Goal: Information Seeking & Learning: Find specific fact

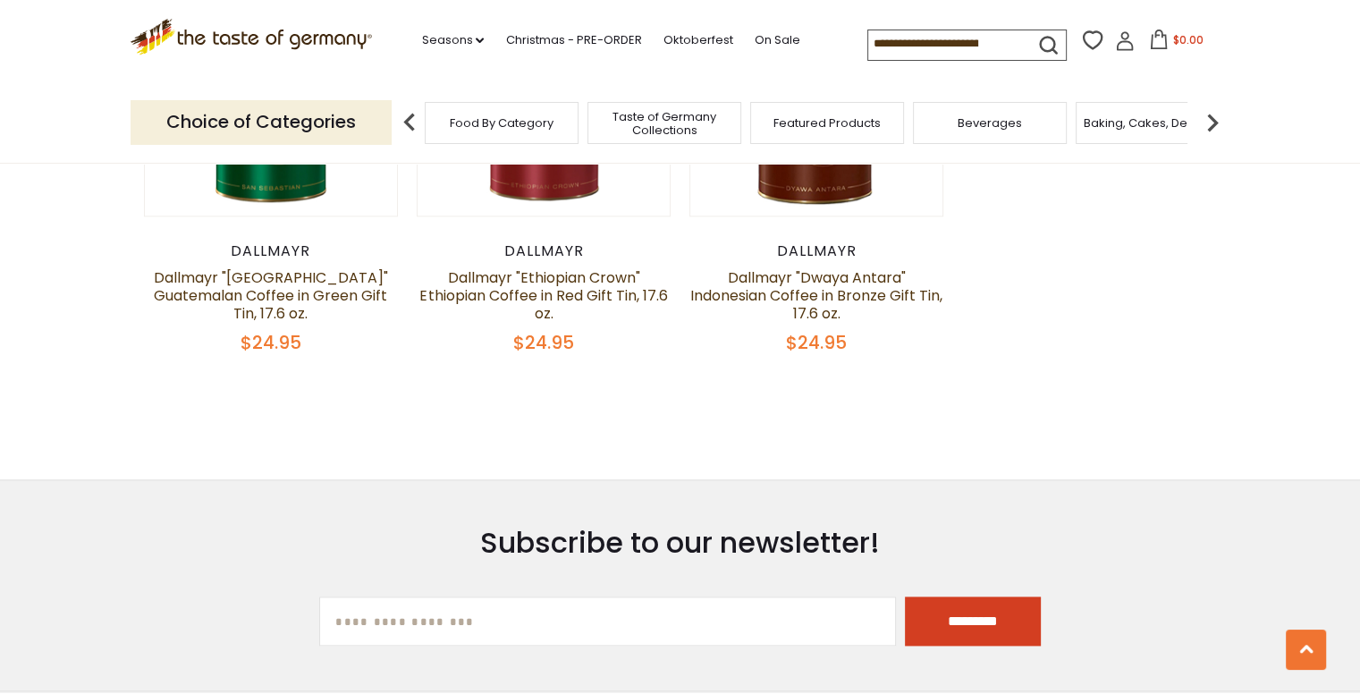
scroll to position [2572, 0]
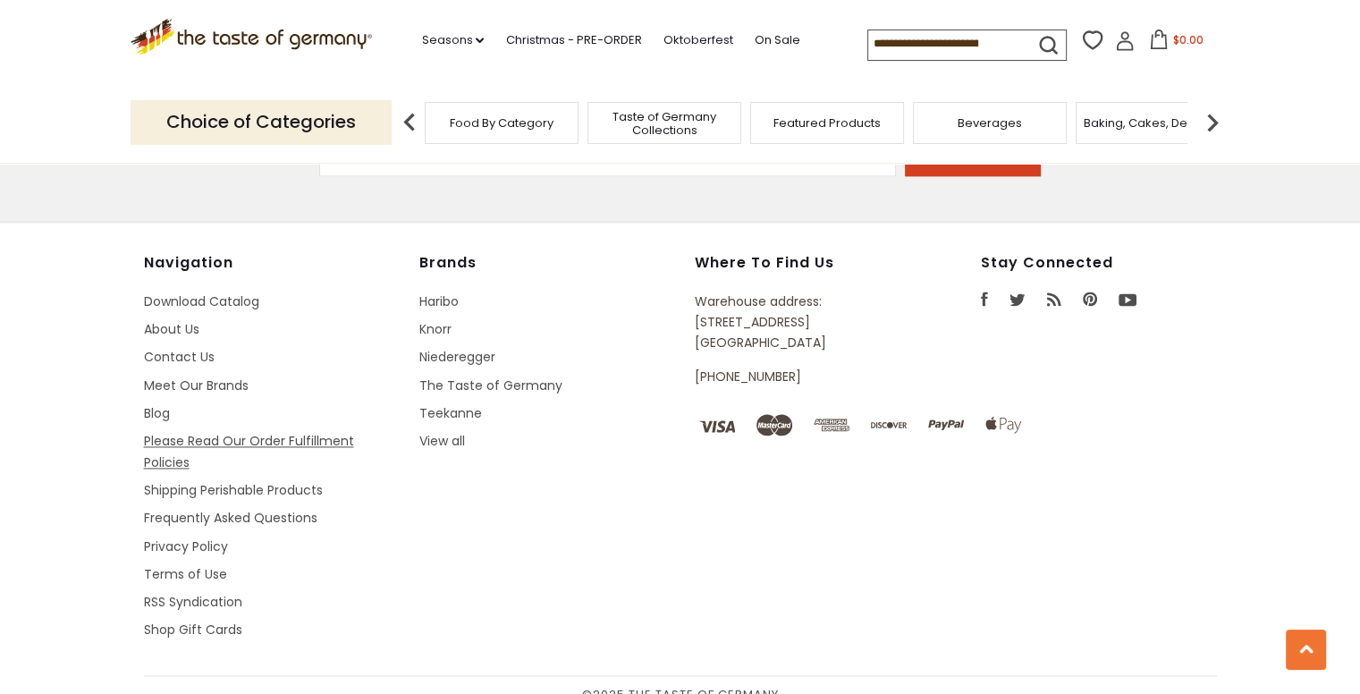
click at [226, 432] on link "Please Read Our Order Fulfillment Policies" at bounding box center [249, 451] width 210 height 38
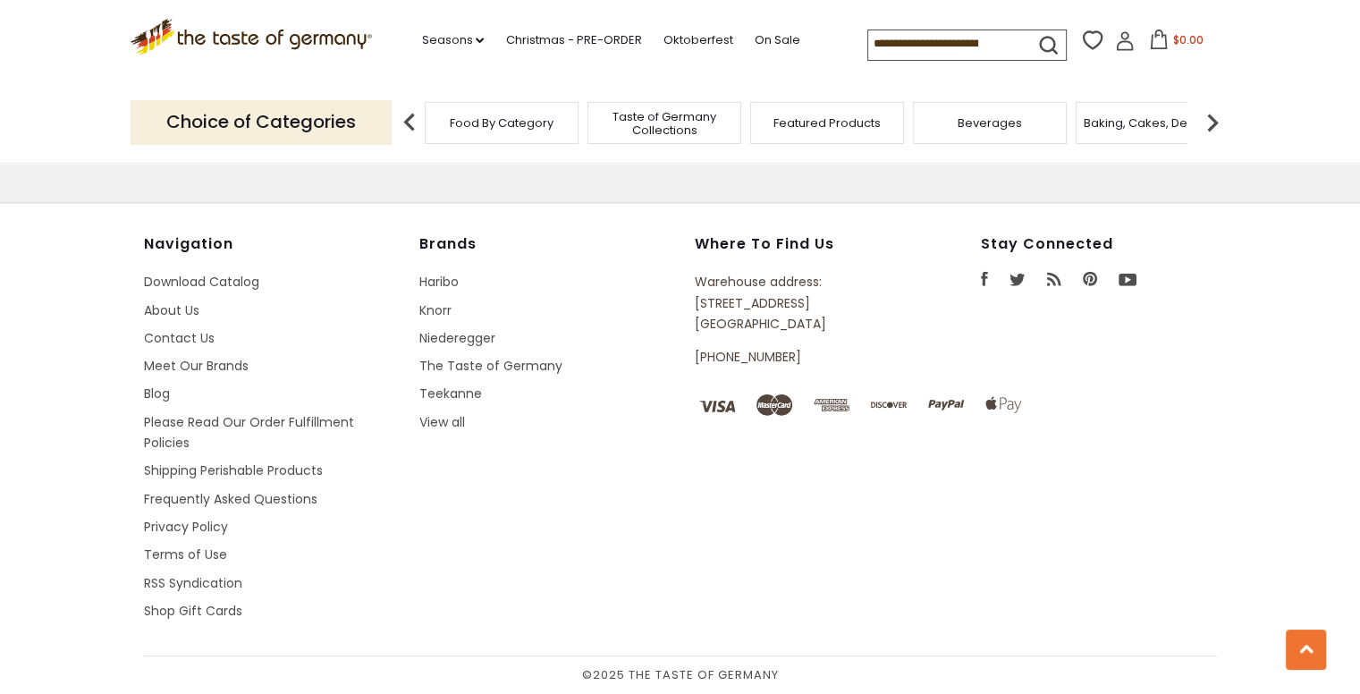
scroll to position [5695, 0]
click at [225, 495] on link "Frequently Asked Questions" at bounding box center [231, 499] width 174 height 18
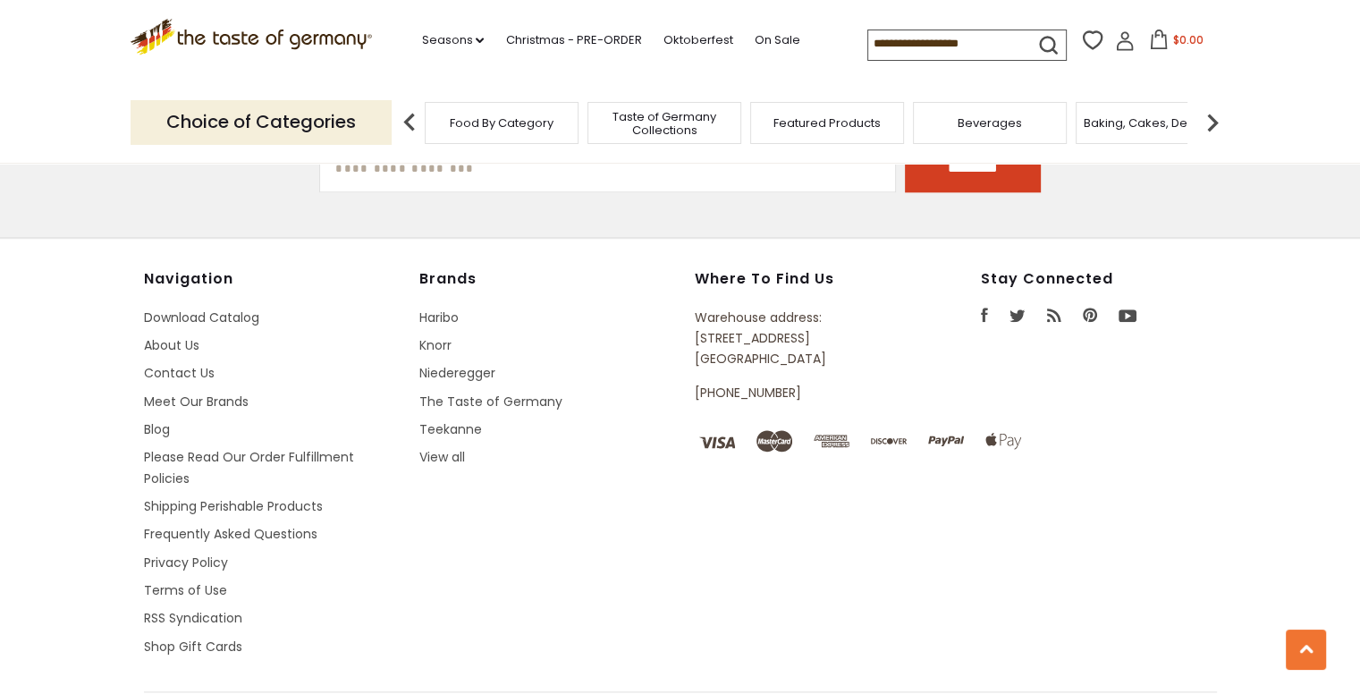
scroll to position [2129, 0]
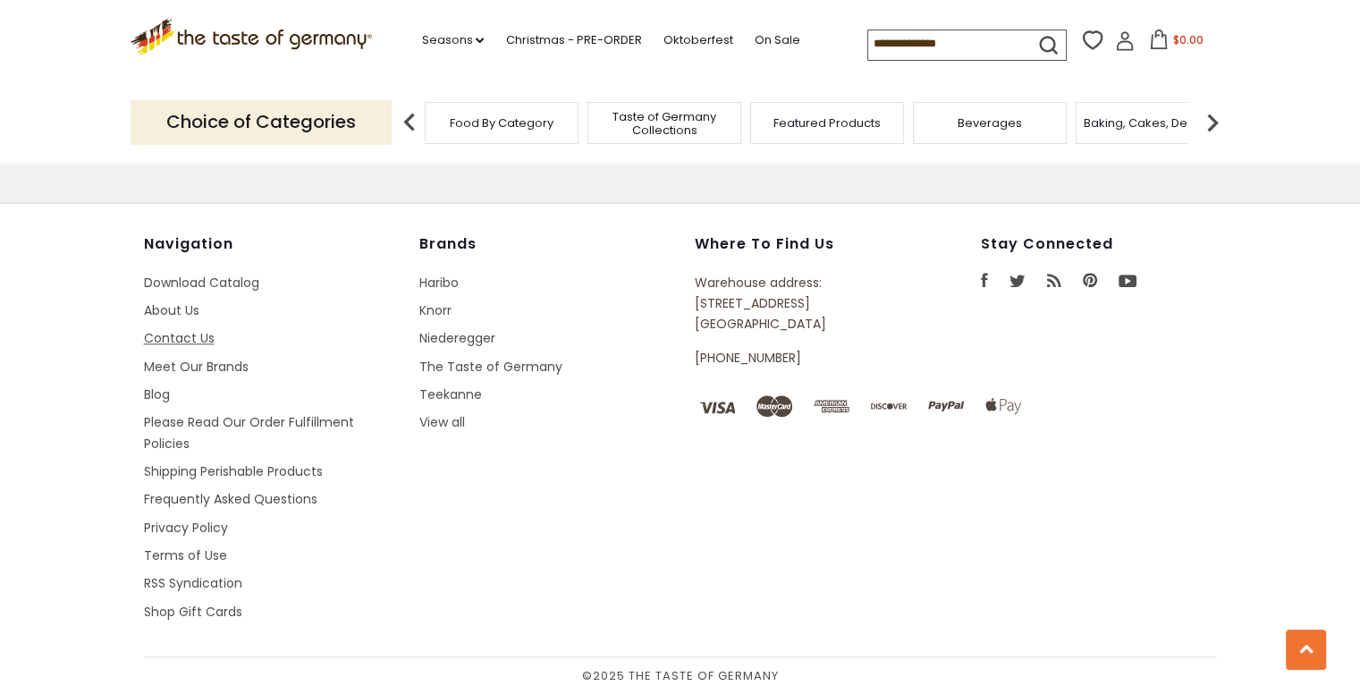
click at [175, 337] on link "Contact Us" at bounding box center [179, 338] width 71 height 18
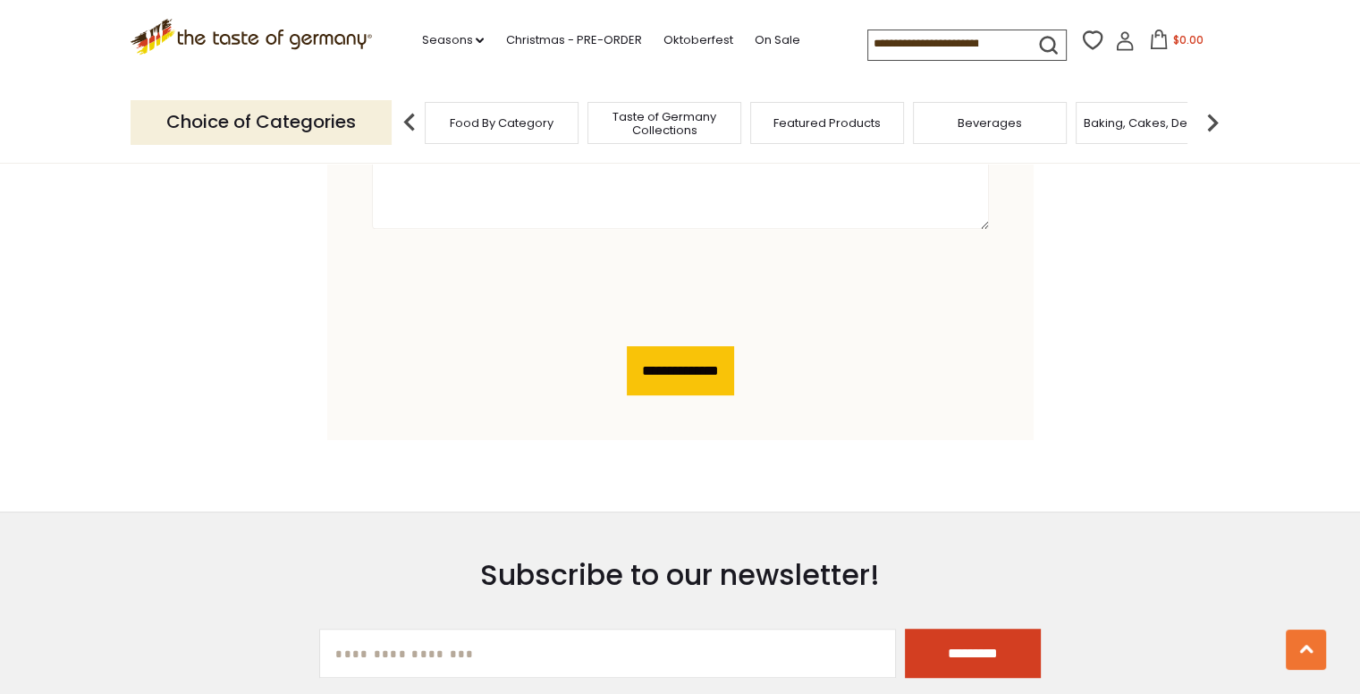
scroll to position [715, 0]
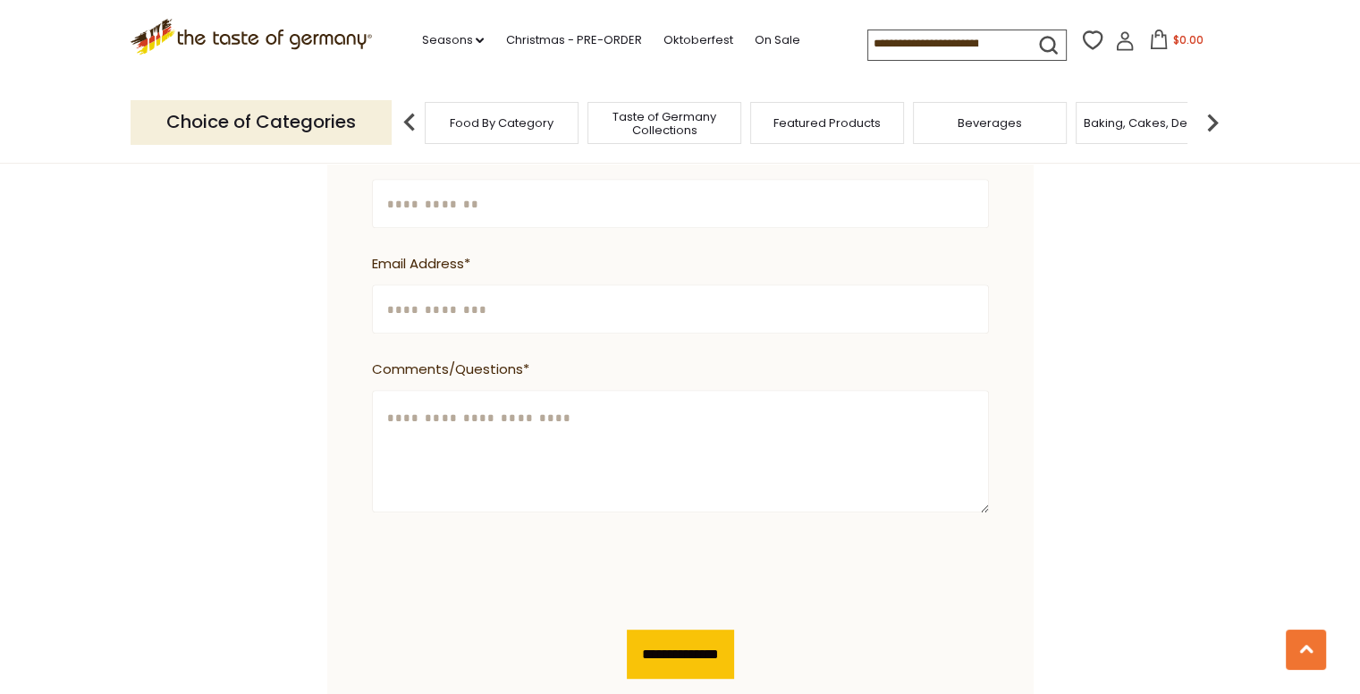
click at [457, 179] on input "Phone Number" at bounding box center [680, 203] width 617 height 49
click at [401, 289] on input "Email Address *" at bounding box center [680, 308] width 617 height 49
type input "**********"
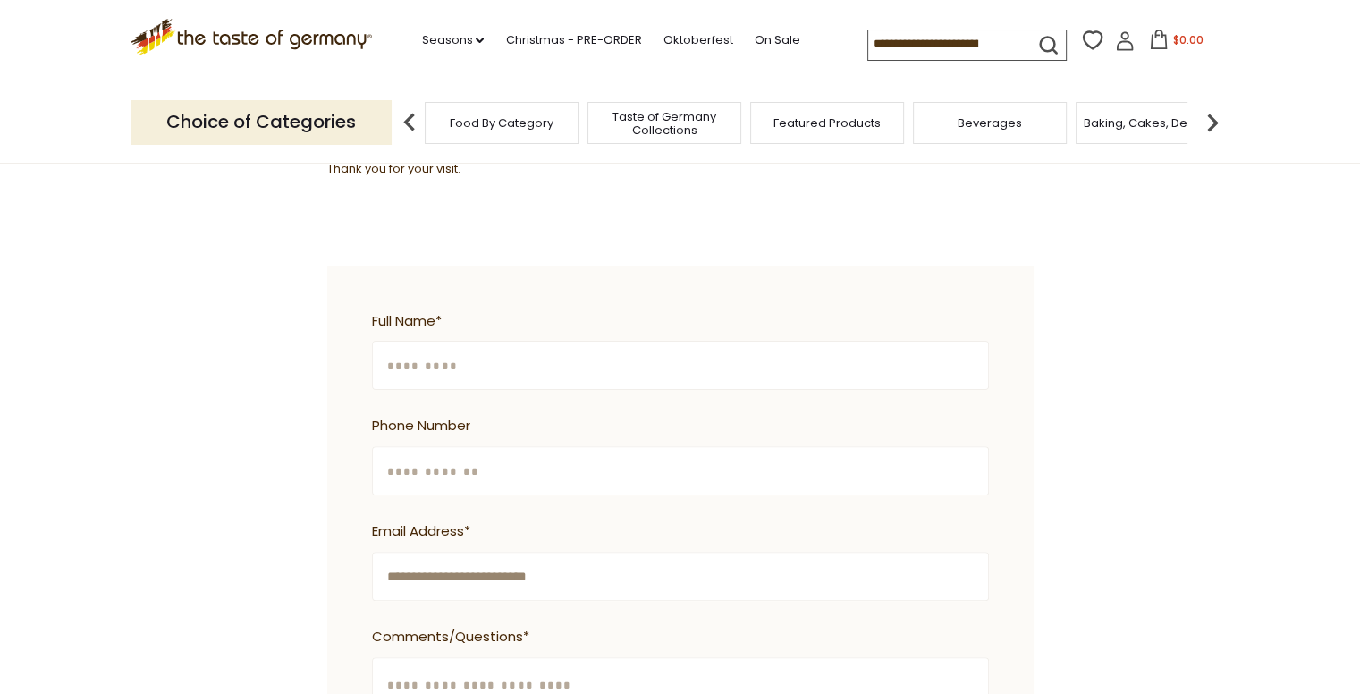
scroll to position [447, 0]
click at [465, 343] on input "Full Name *" at bounding box center [680, 366] width 617 height 49
type input "**********"
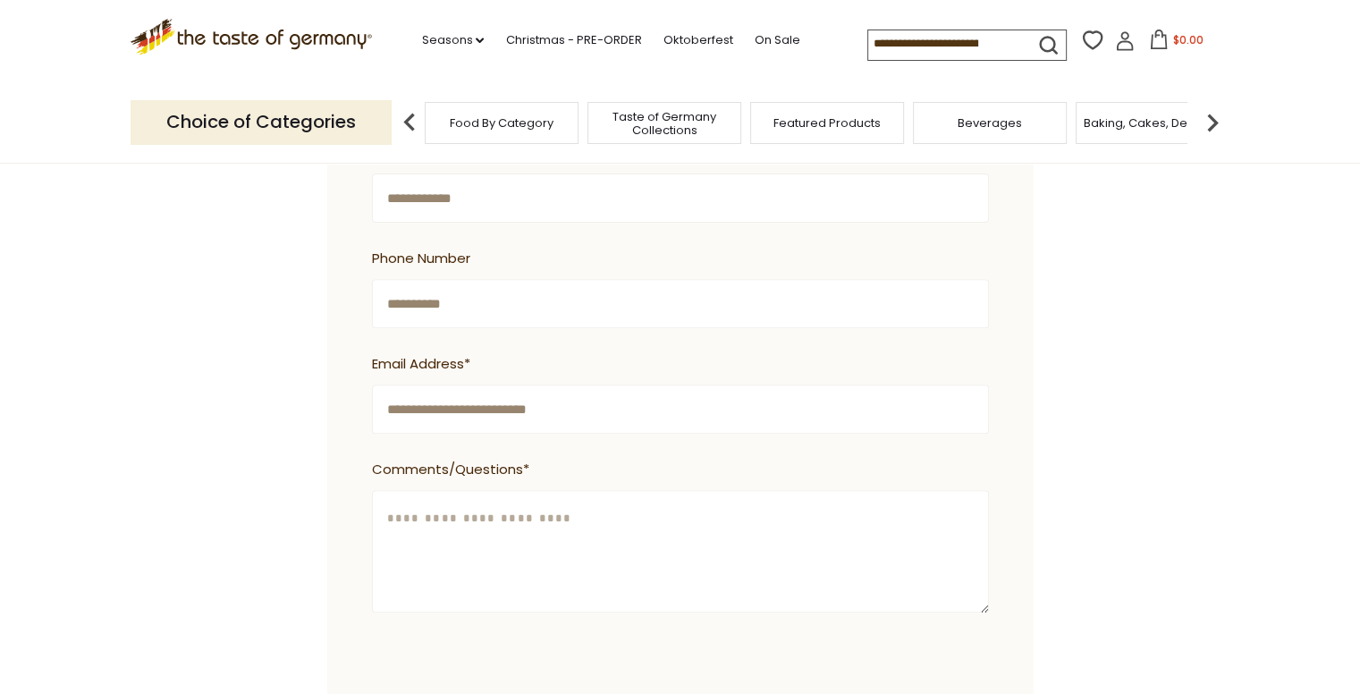
scroll to position [626, 0]
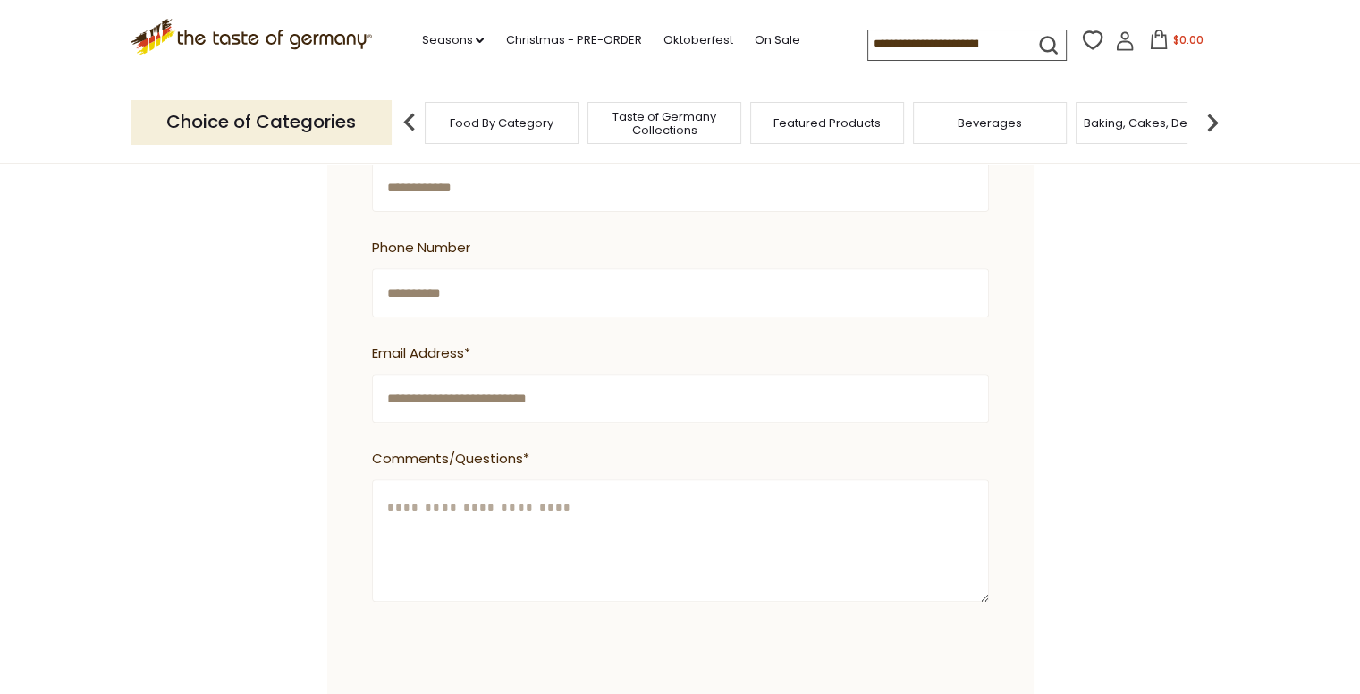
click at [587, 512] on textarea "Comments/Questions *" at bounding box center [680, 540] width 617 height 123
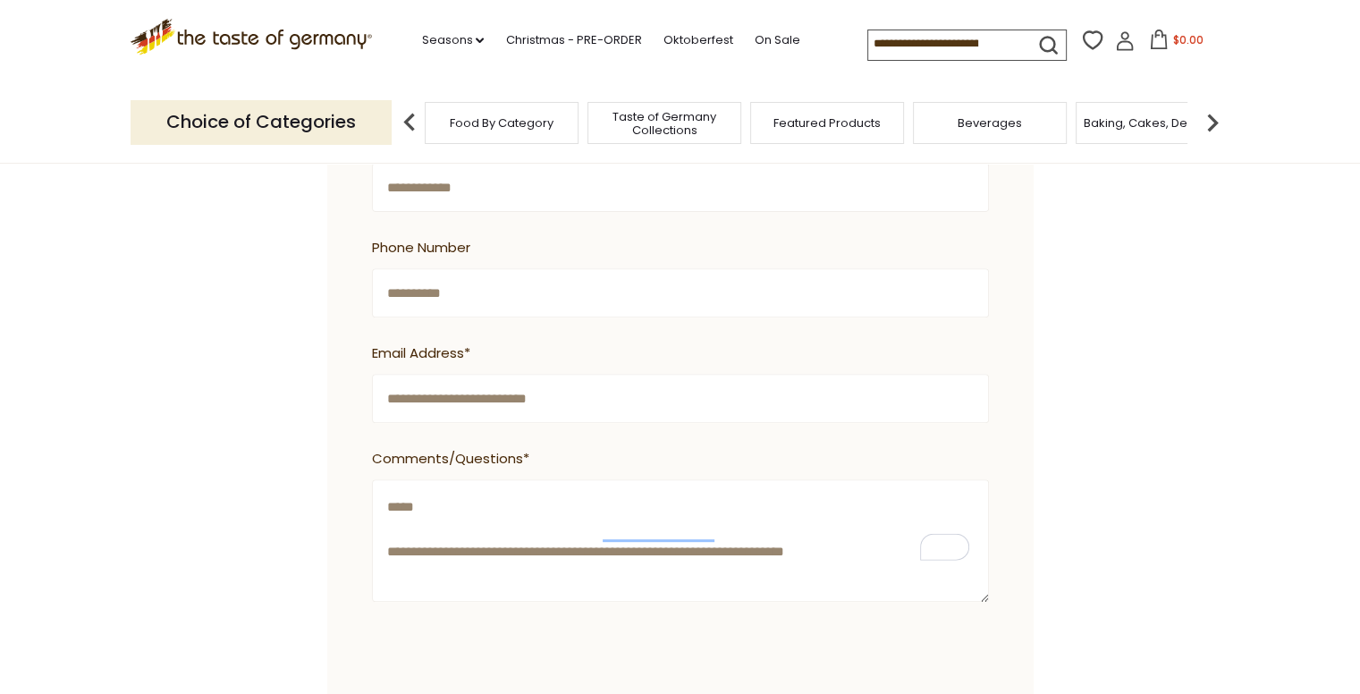
type textarea "**********"
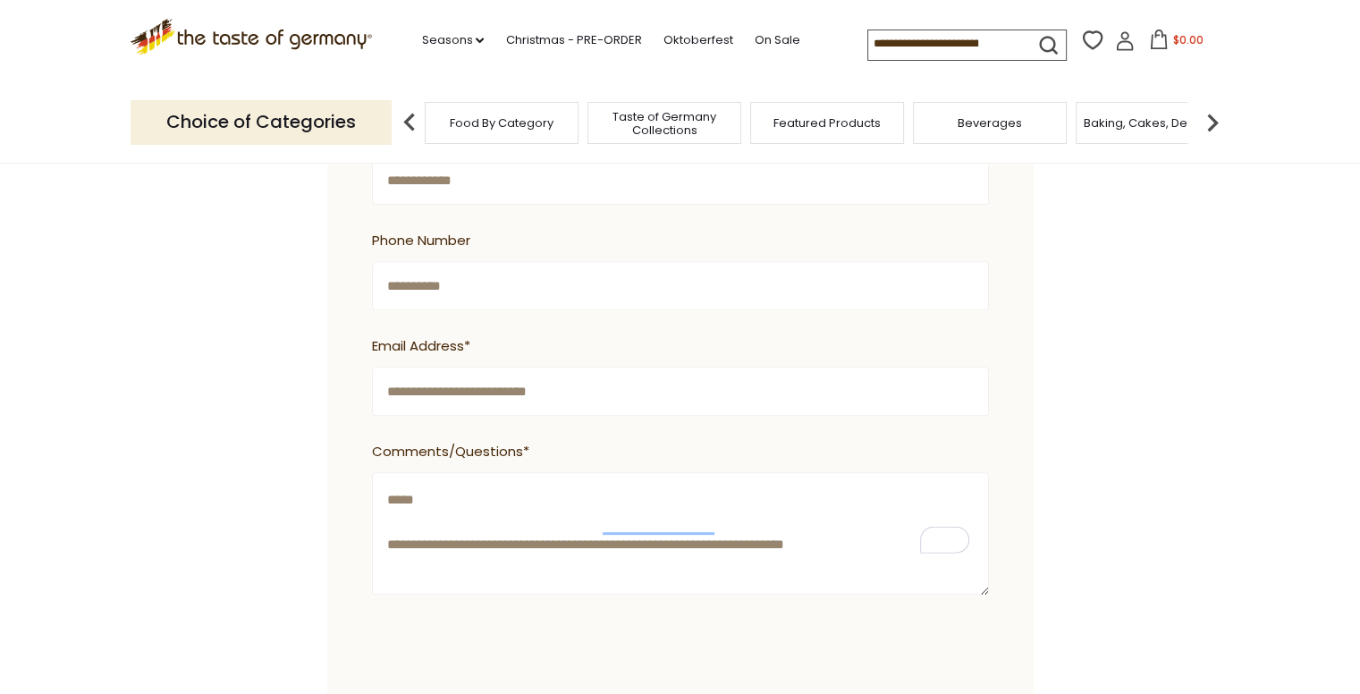
scroll to position [984, 0]
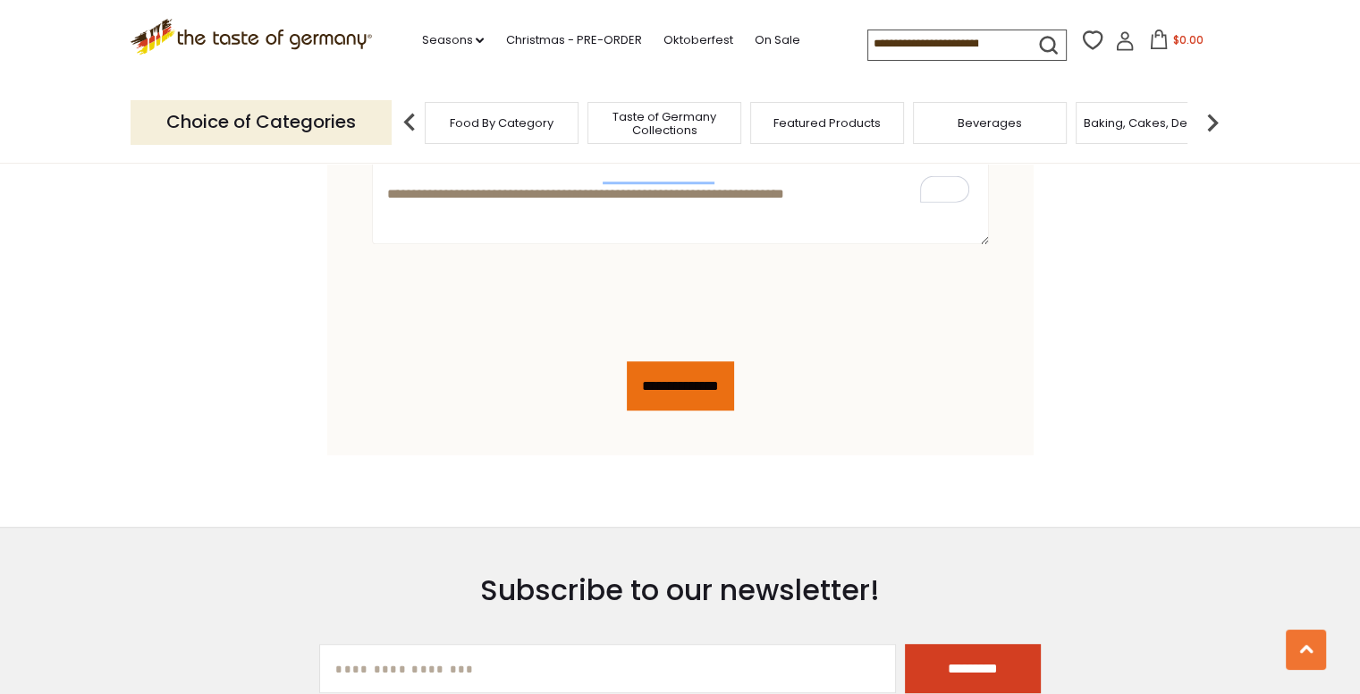
click at [678, 361] on input "**********" at bounding box center [680, 385] width 107 height 49
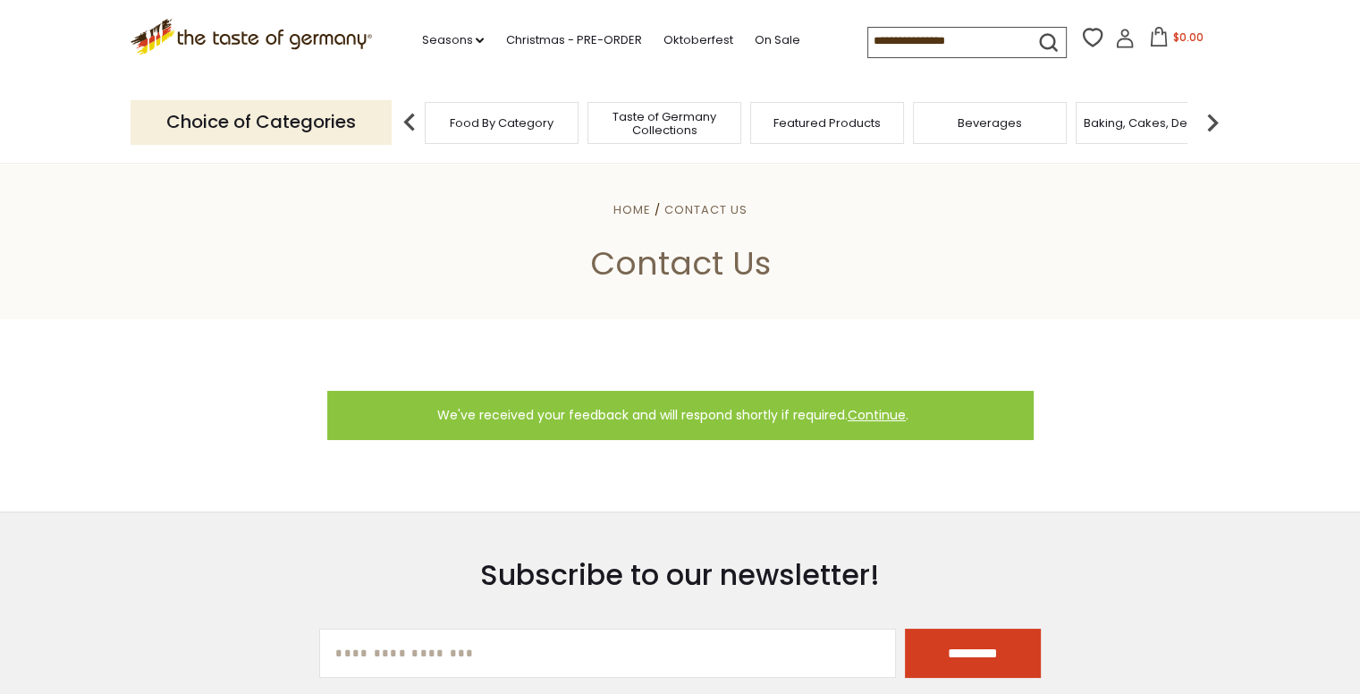
scroll to position [519, 0]
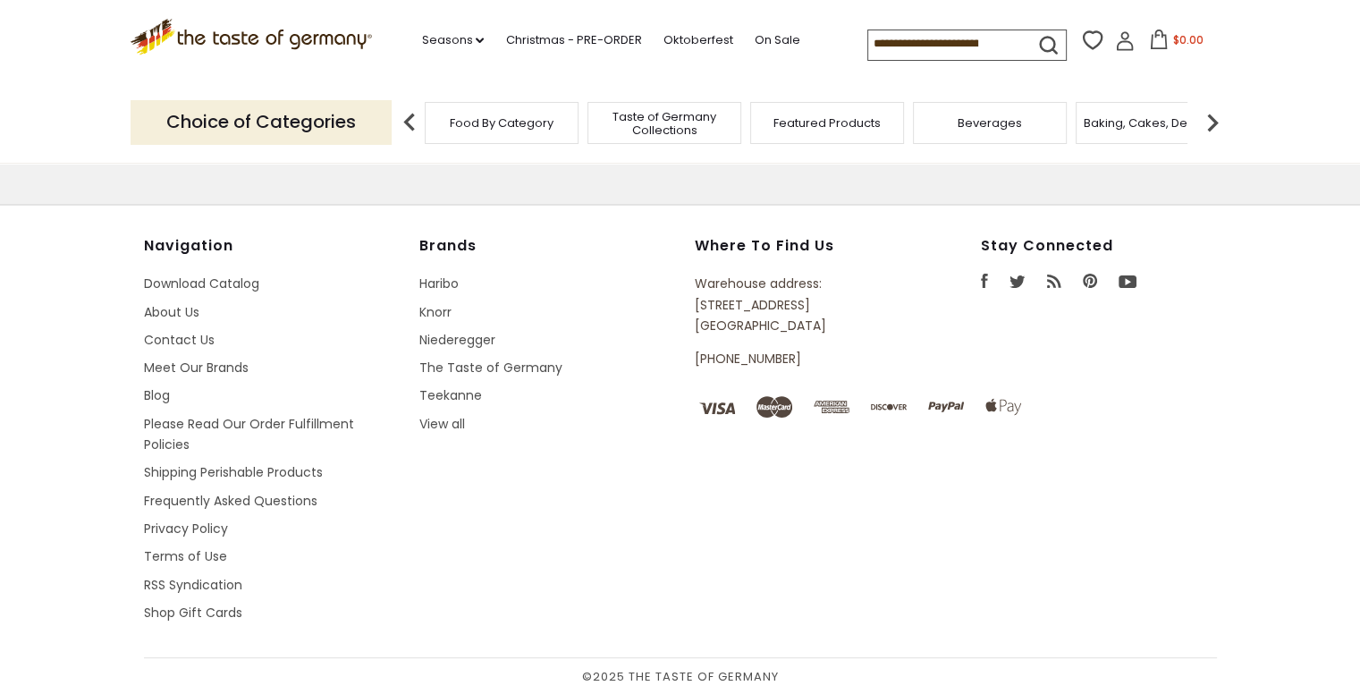
drag, startPoint x: 823, startPoint y: 321, endPoint x: 694, endPoint y: 304, distance: 129.9
click at [695, 304] on p "Warehouse address: [STREET_ADDRESS]" at bounding box center [797, 305] width 204 height 63
click at [447, 414] on li "View all" at bounding box center [548, 424] width 258 height 21
click at [440, 423] on link "View all" at bounding box center [442, 424] width 46 height 18
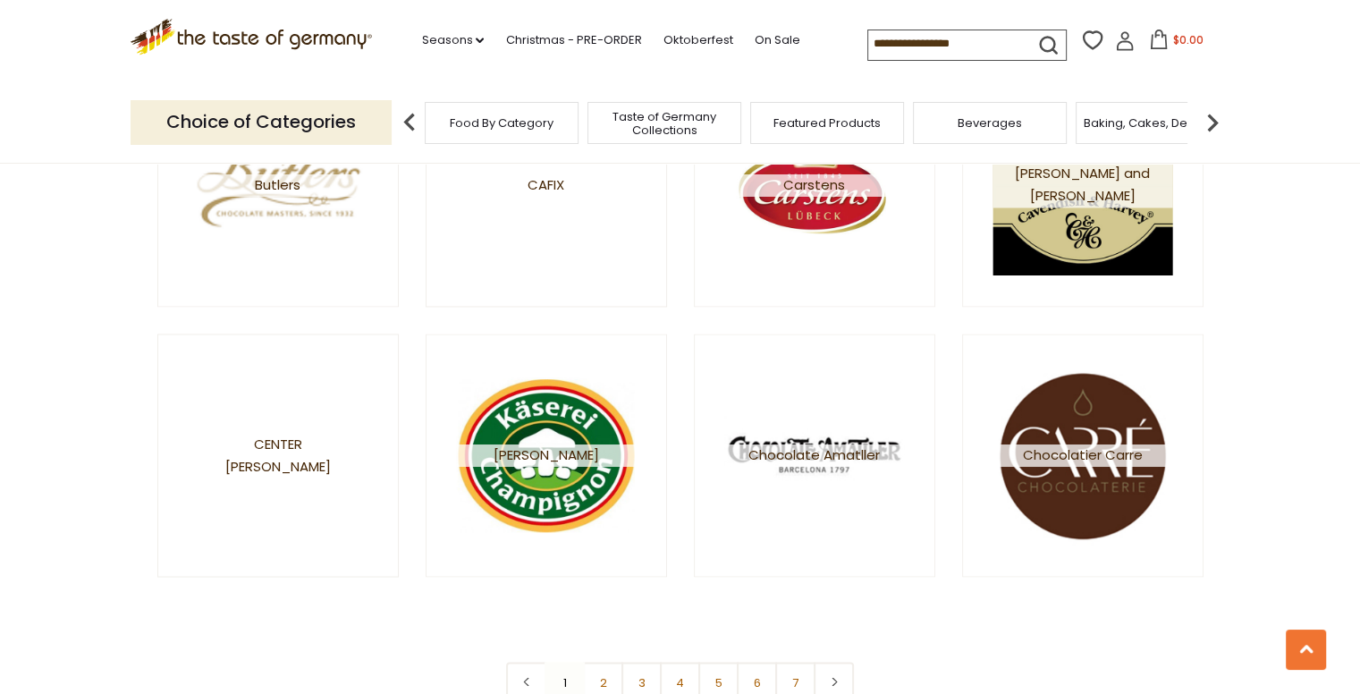
scroll to position [3041, 0]
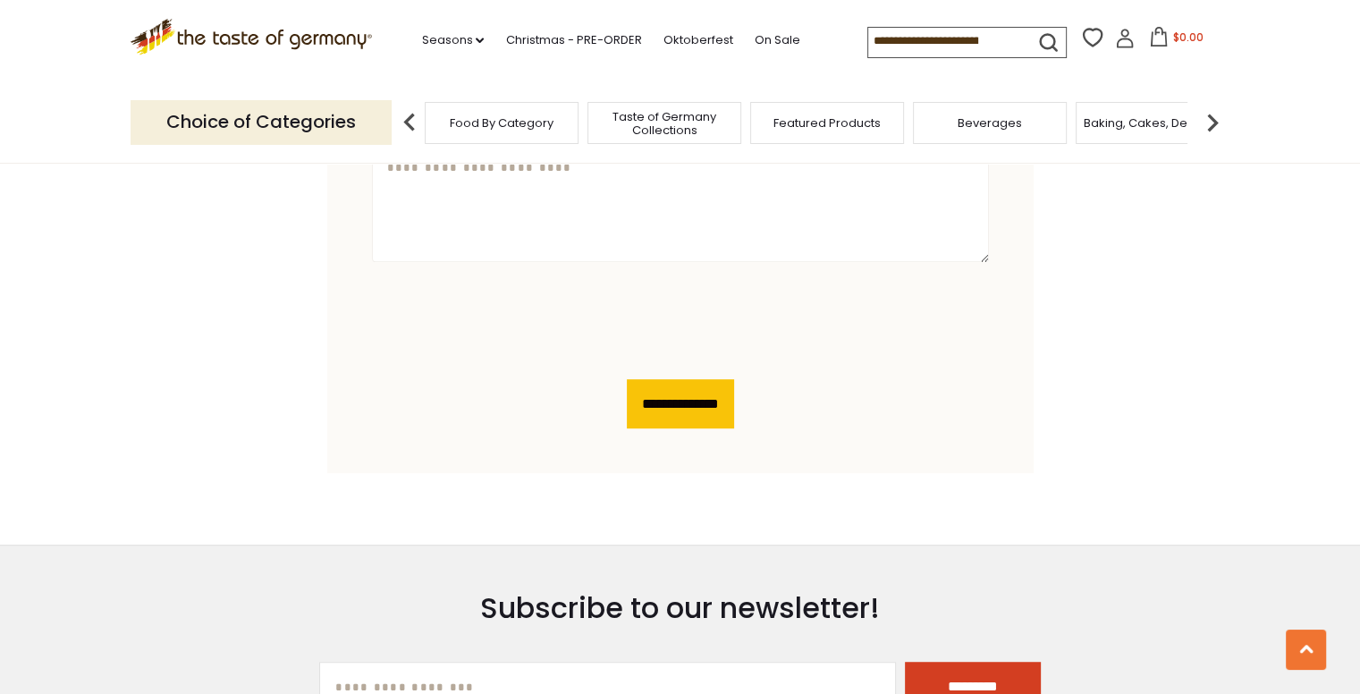
scroll to position [1496, 0]
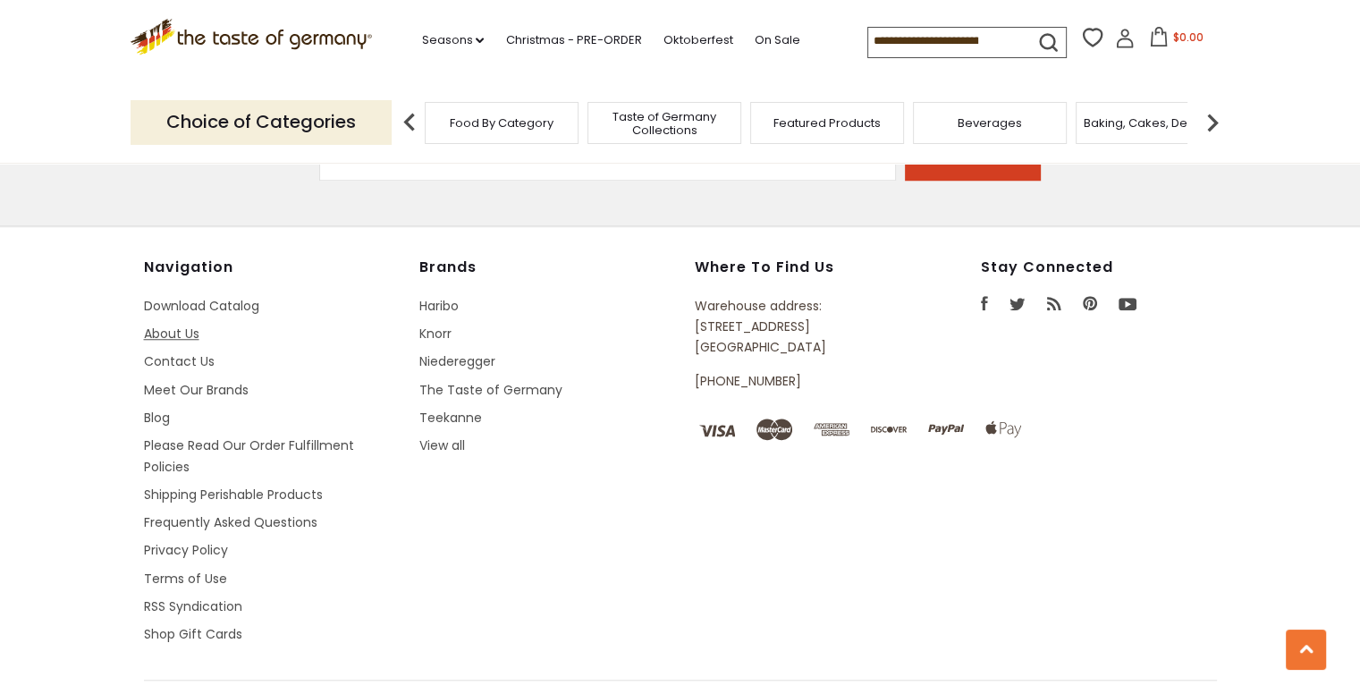
click at [182, 325] on link "About Us" at bounding box center [171, 334] width 55 height 18
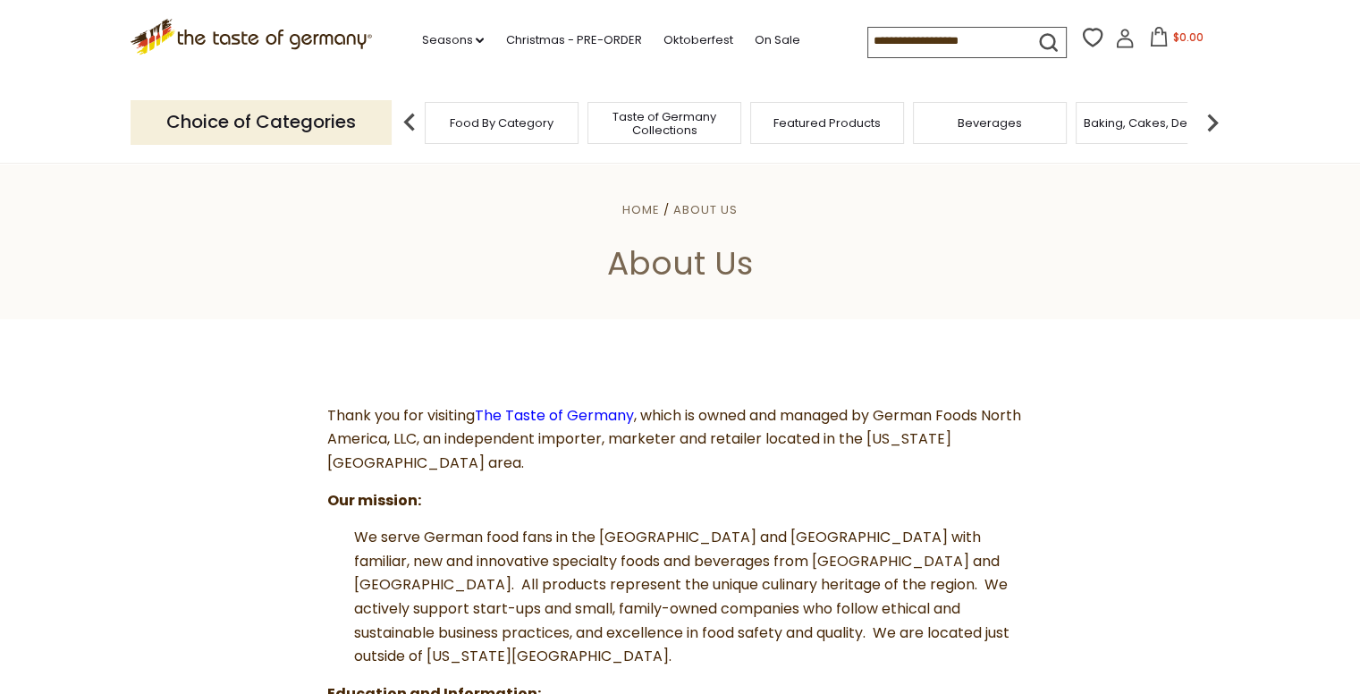
click at [495, 126] on span "Food By Category" at bounding box center [502, 122] width 104 height 13
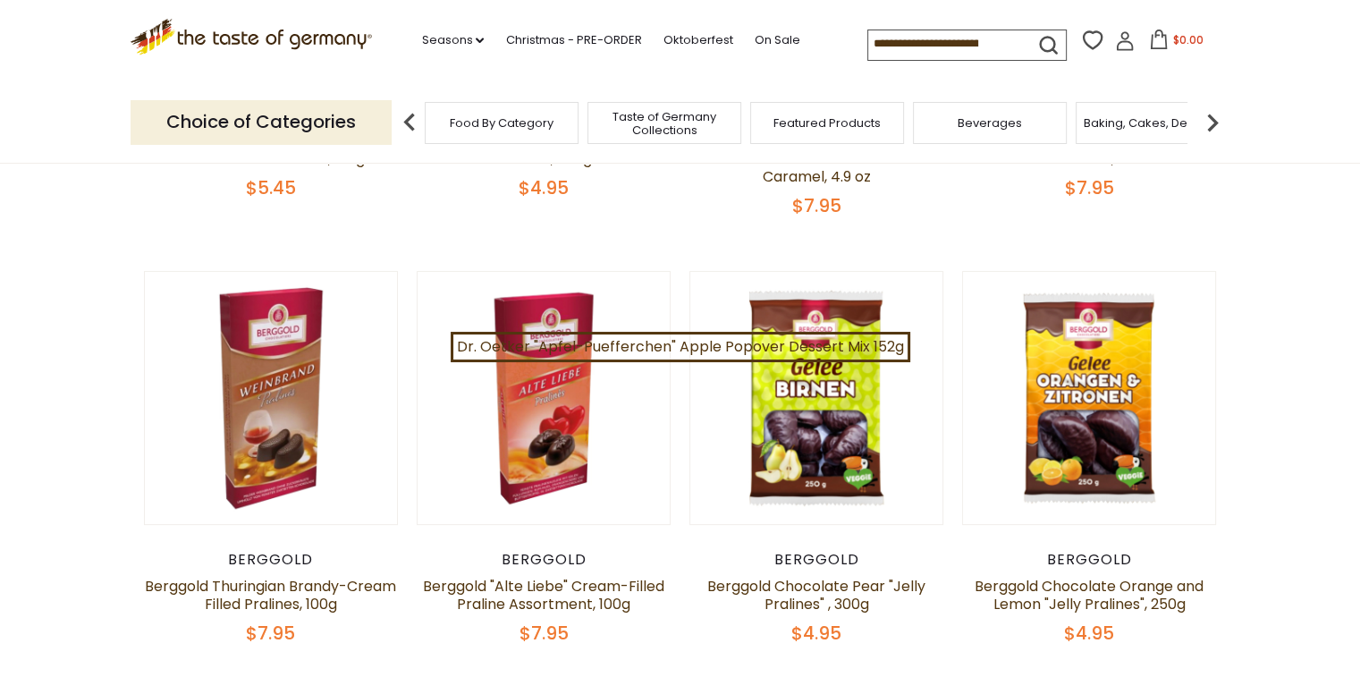
scroll to position [1073, 0]
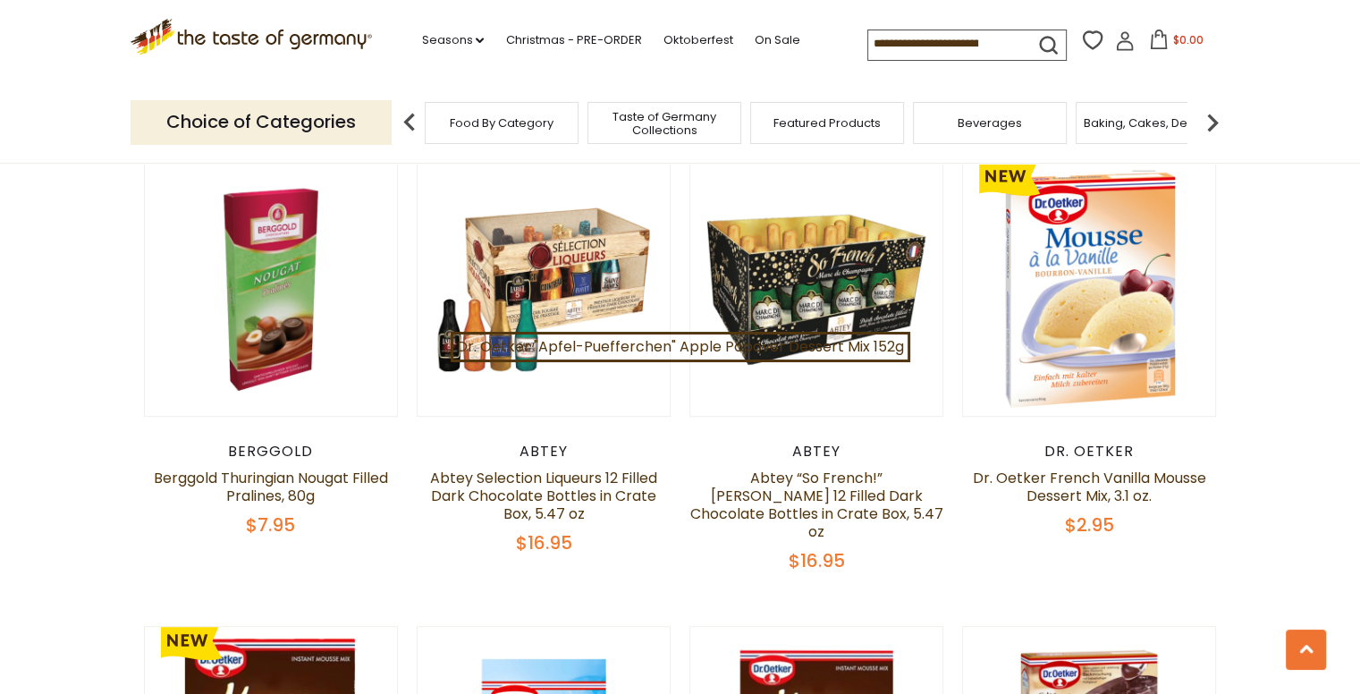
click at [976, 133] on div "Beverages" at bounding box center [990, 123] width 154 height 42
click at [989, 124] on span "Beverages" at bounding box center [990, 122] width 64 height 13
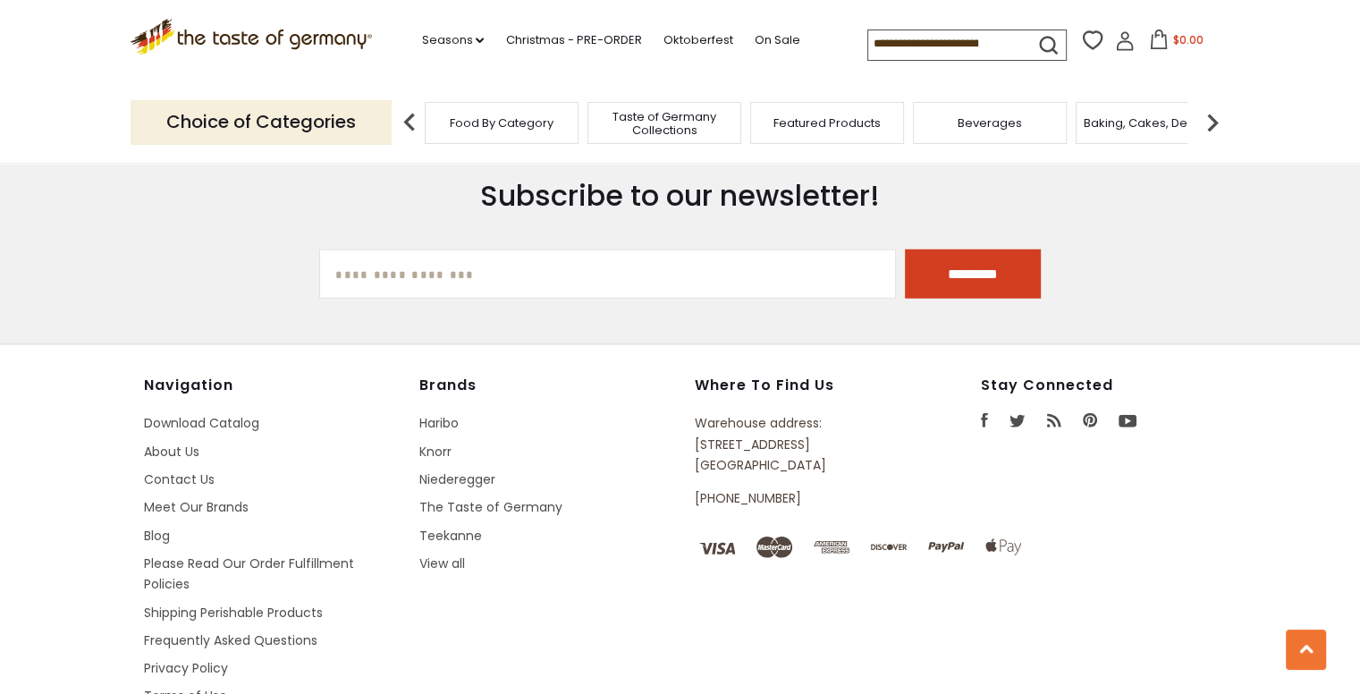
scroll to position [4651, 0]
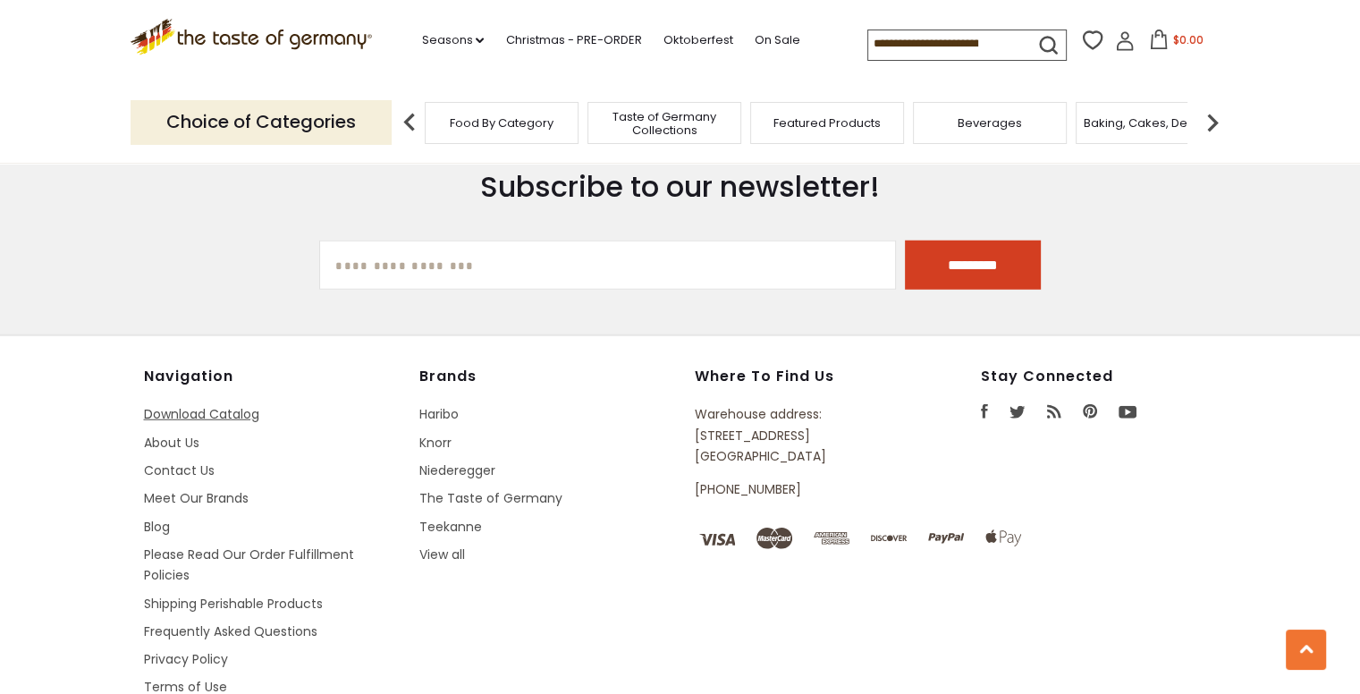
click at [199, 405] on link "Download Catalog" at bounding box center [201, 414] width 115 height 18
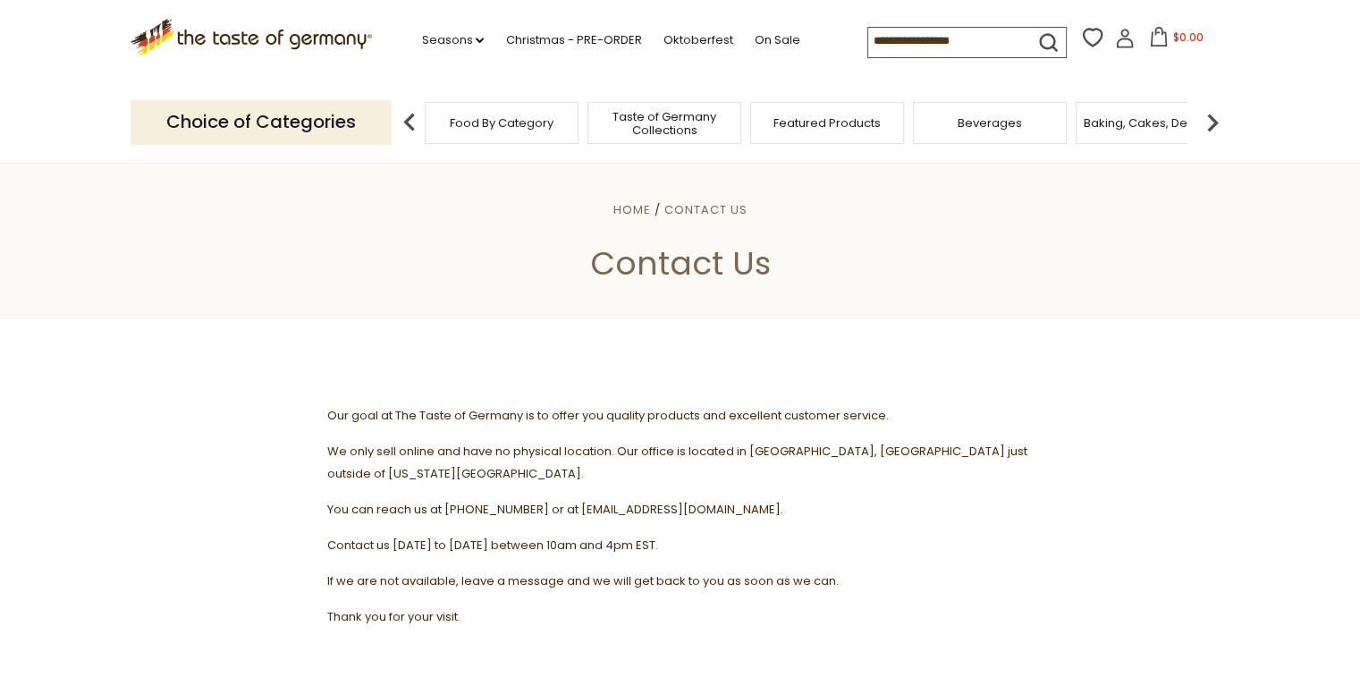
scroll to position [1496, 0]
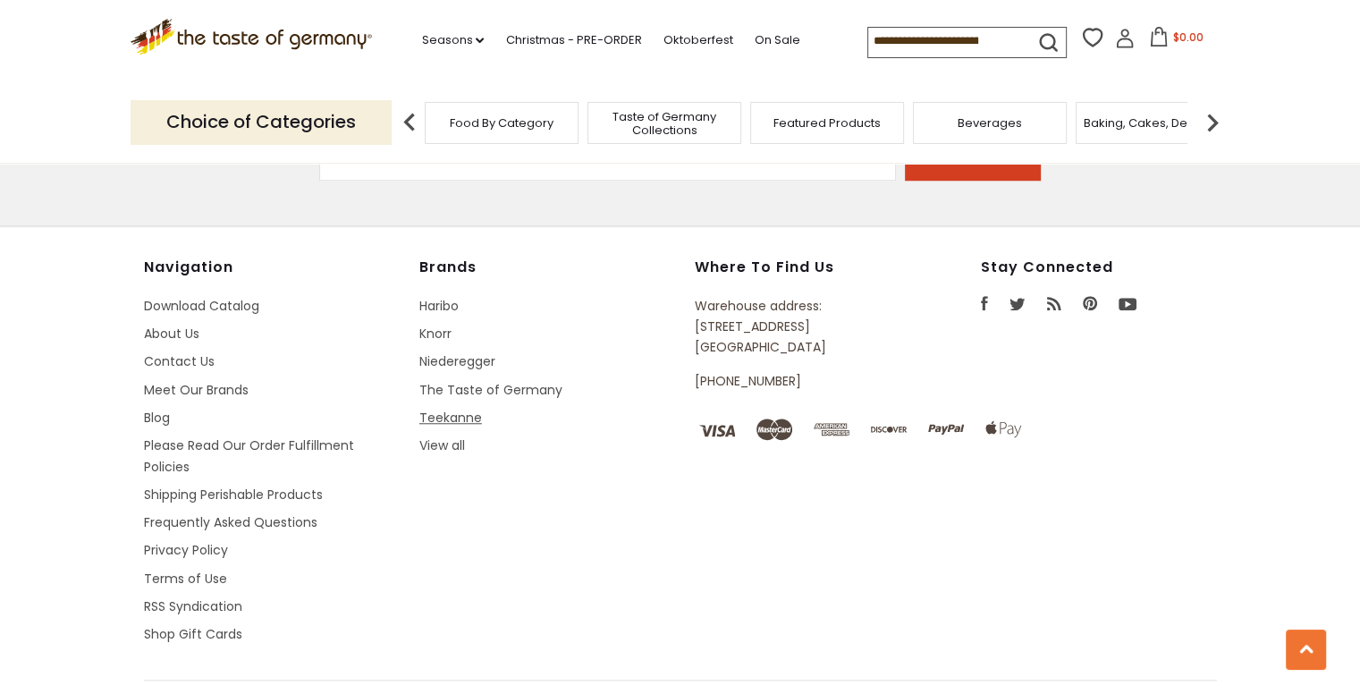
click at [439, 409] on link "Teekanne" at bounding box center [450, 418] width 63 height 18
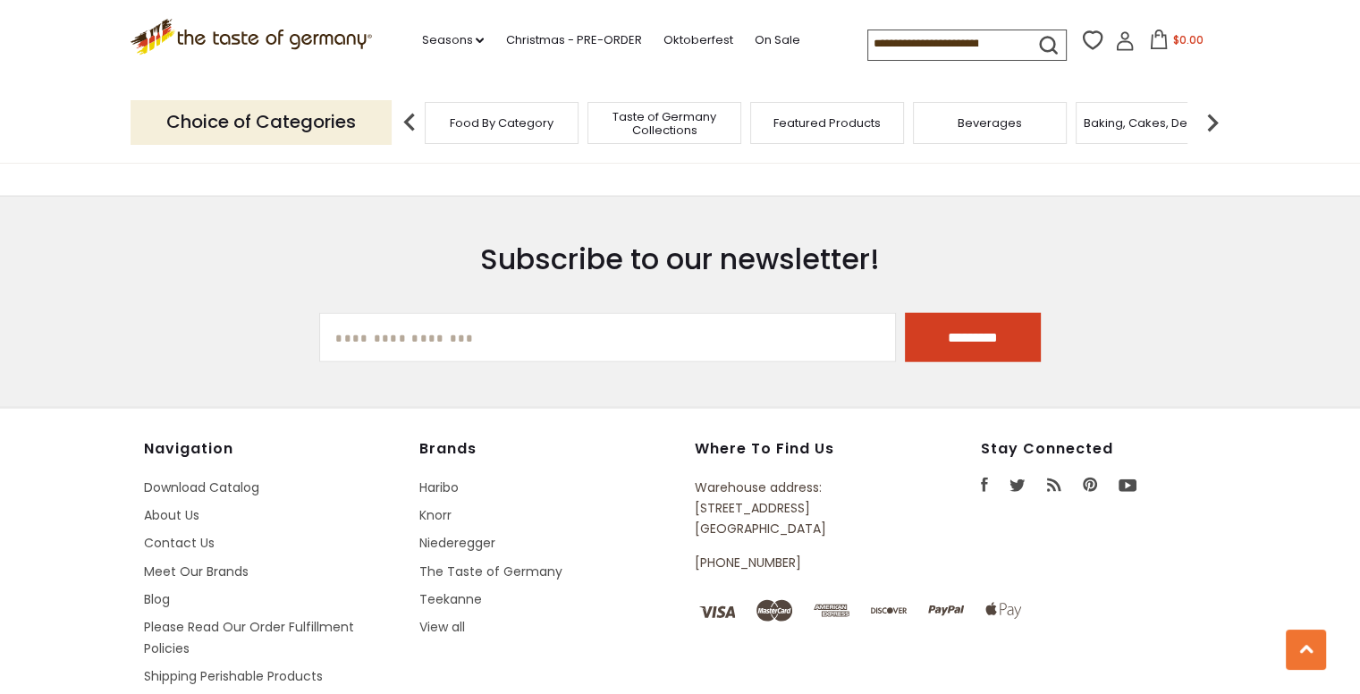
scroll to position [4472, 0]
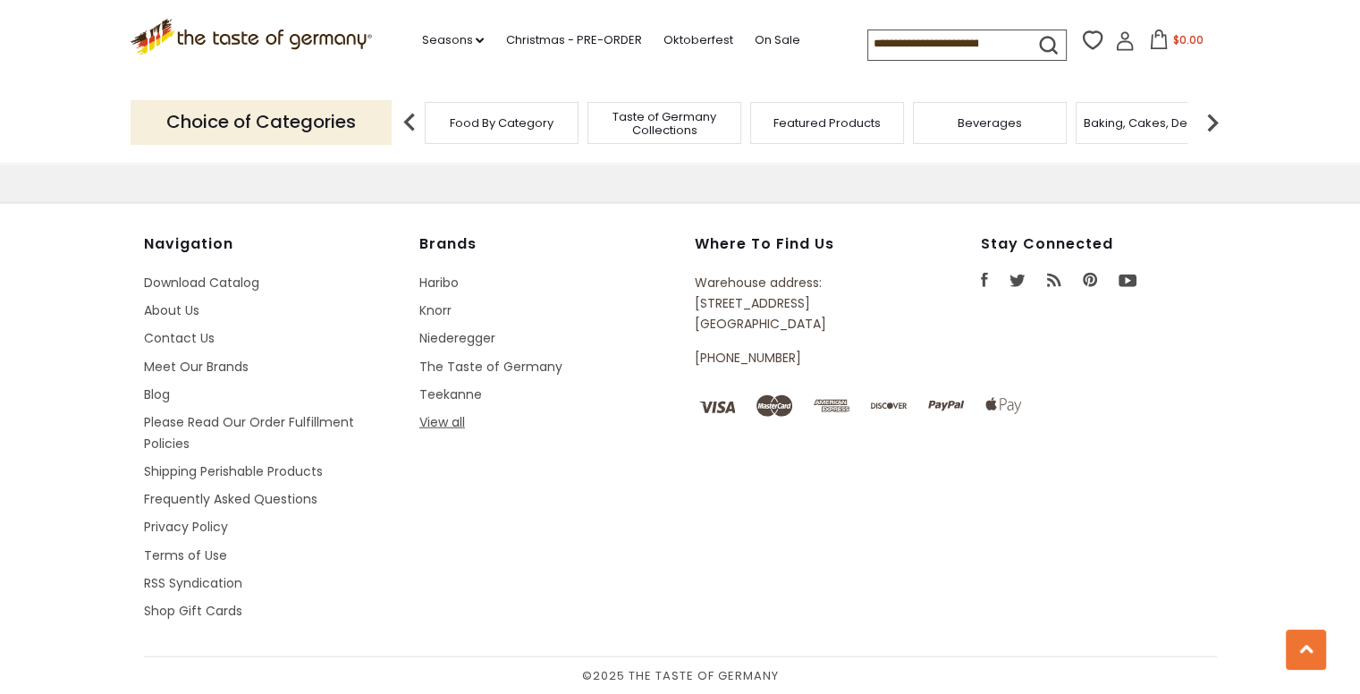
click at [435, 431] on link "View all" at bounding box center [442, 422] width 46 height 18
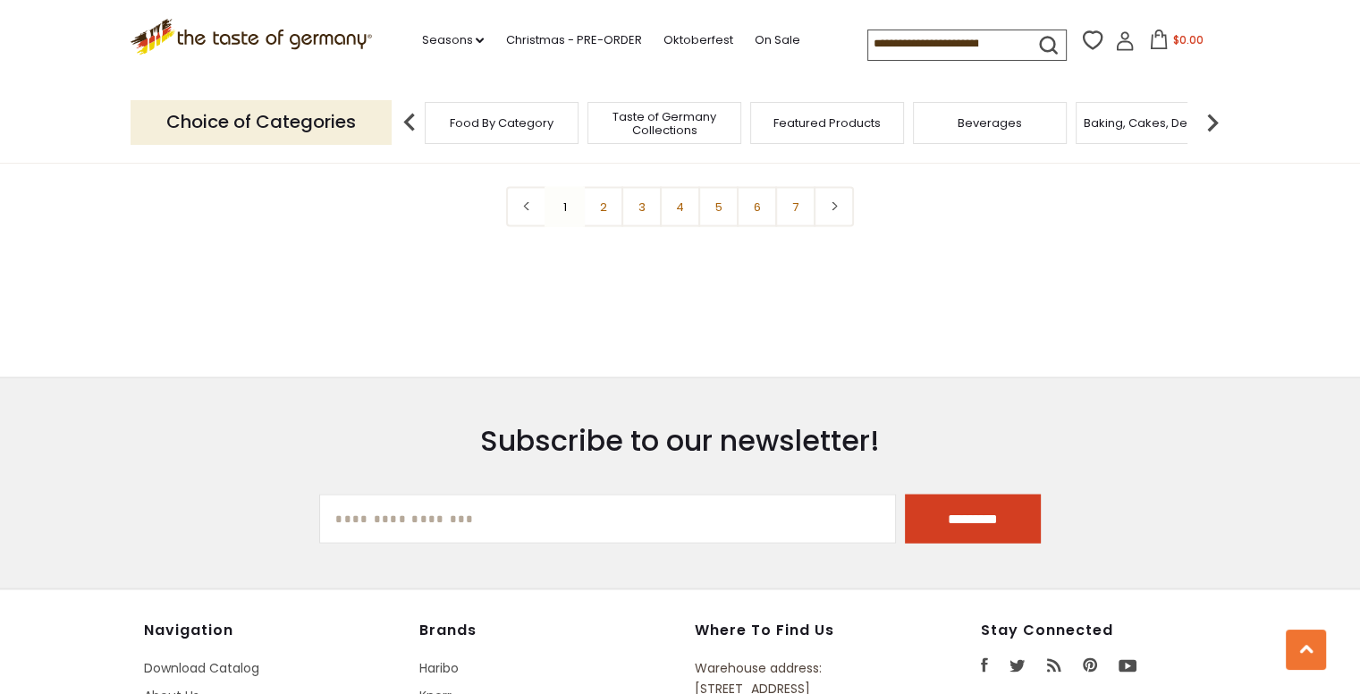
scroll to position [3488, 0]
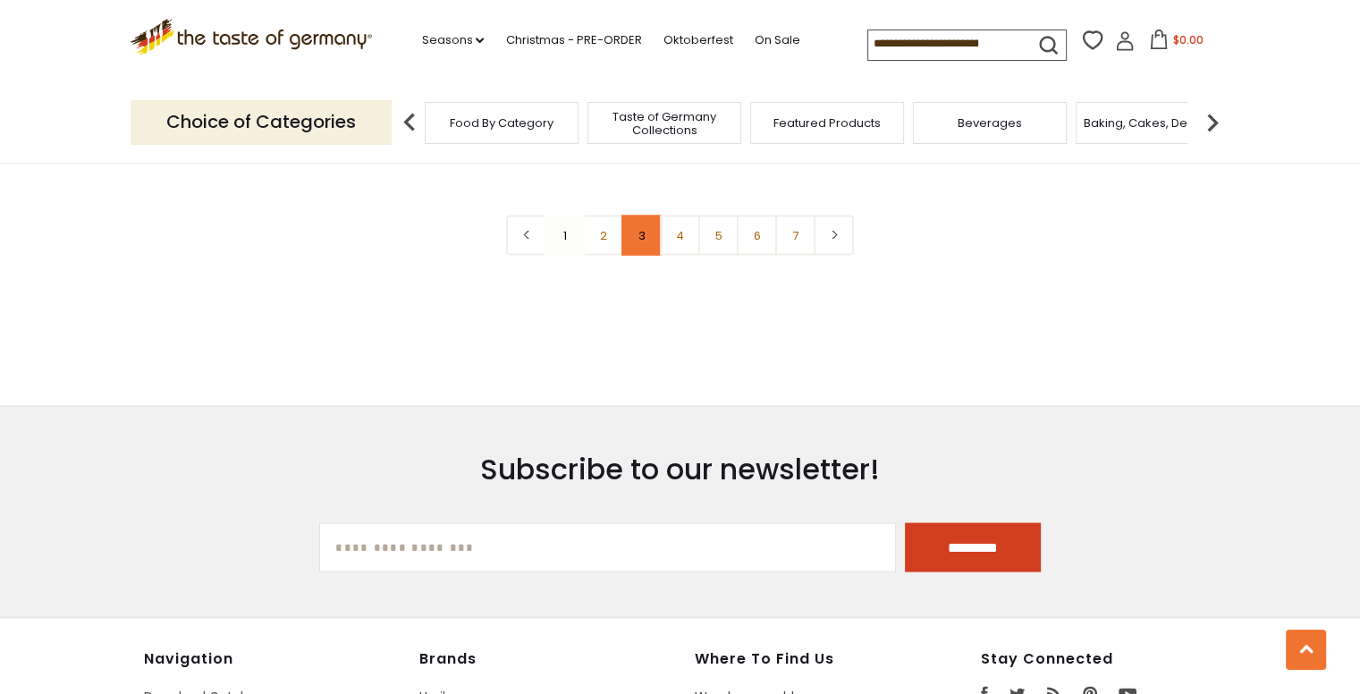
click at [648, 219] on link "3" at bounding box center [642, 236] width 40 height 40
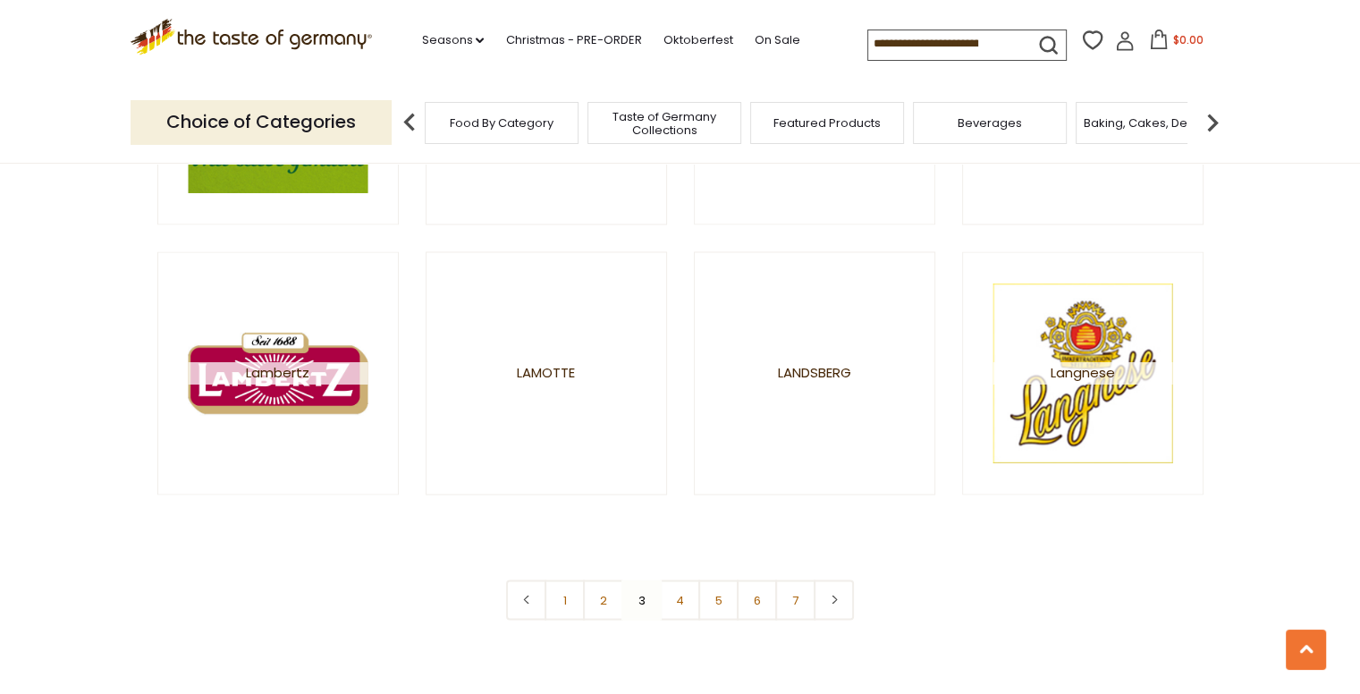
scroll to position [3488, 0]
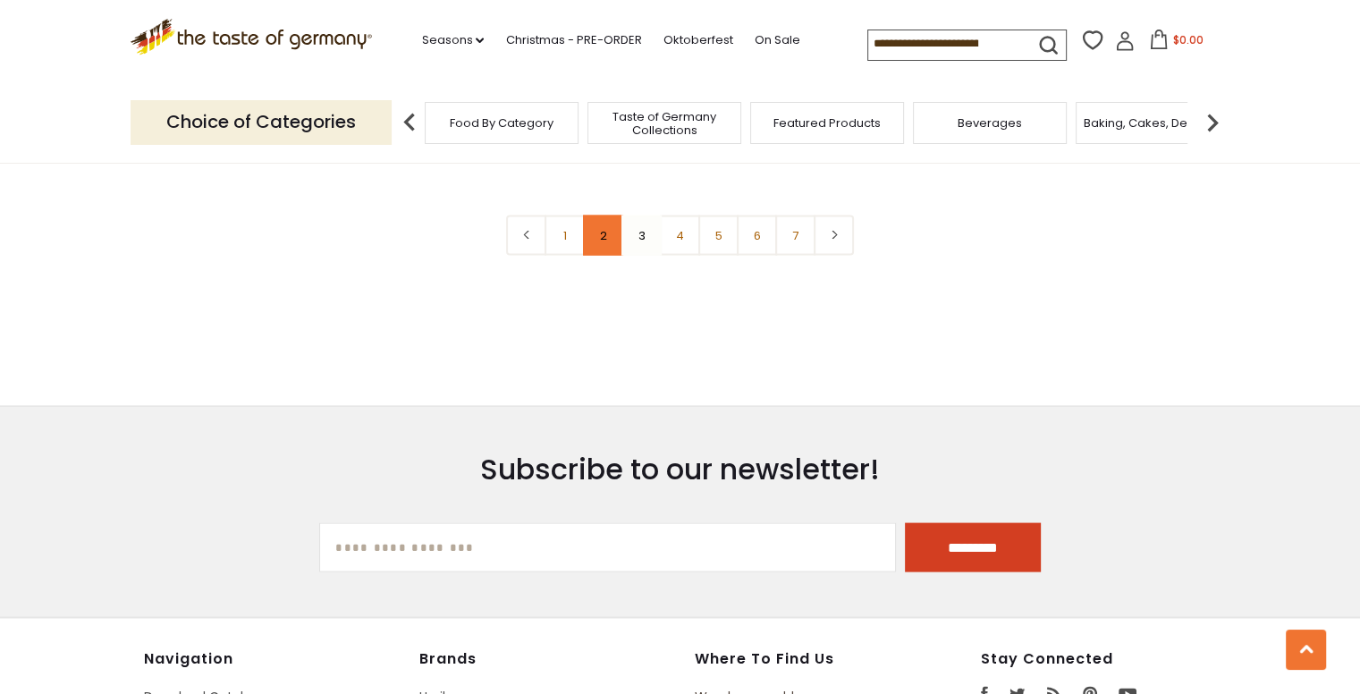
click at [609, 237] on link "2" at bounding box center [603, 236] width 40 height 40
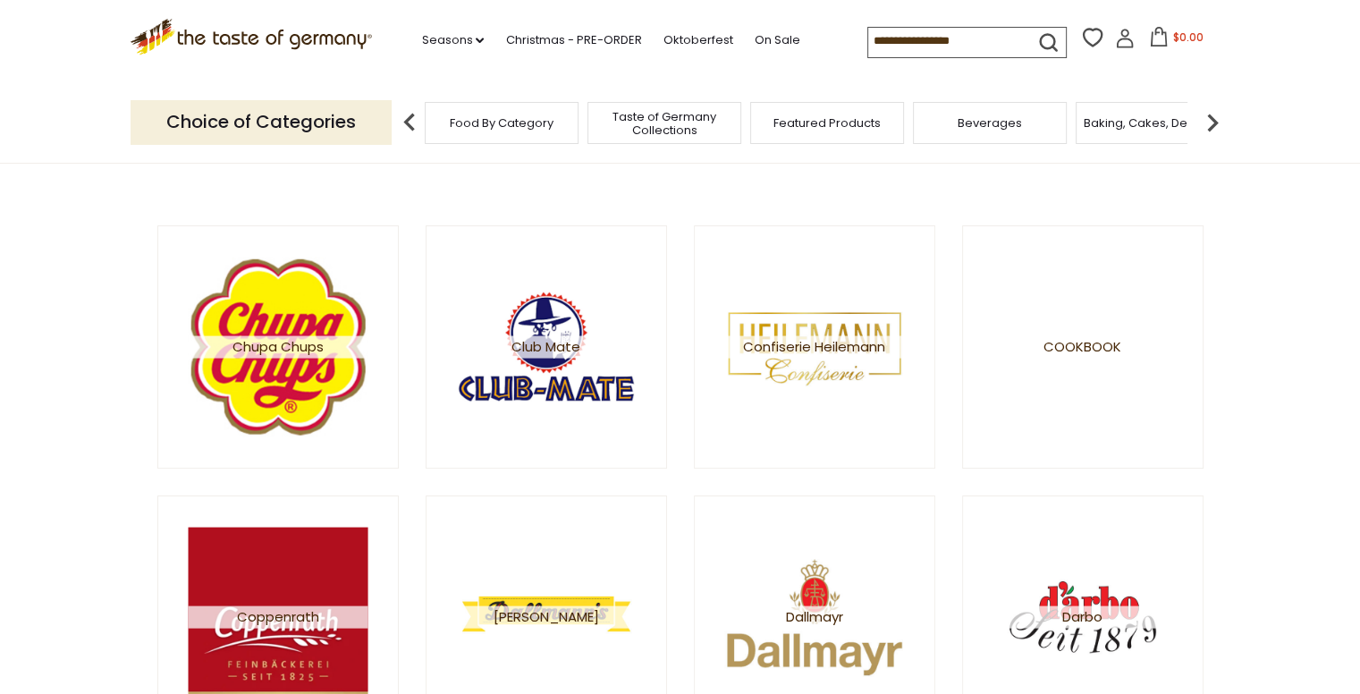
scroll to position [626, 0]
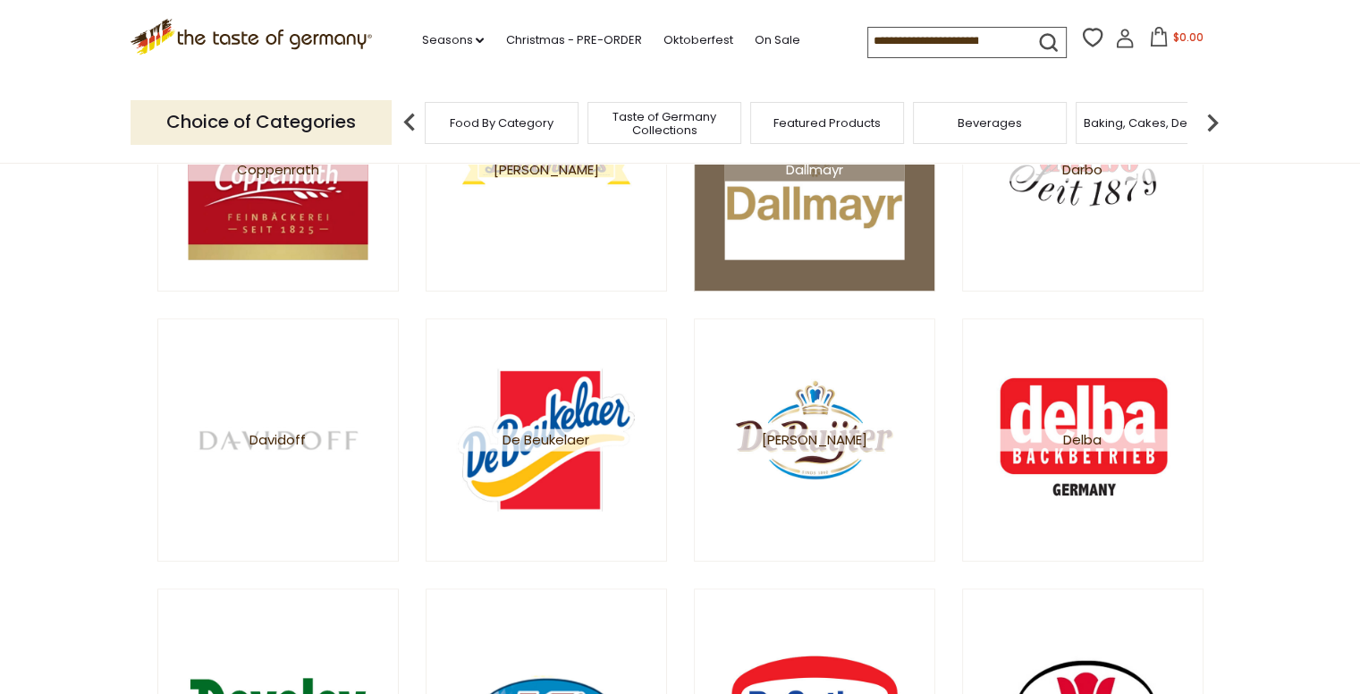
click at [794, 198] on img at bounding box center [814, 170] width 180 height 180
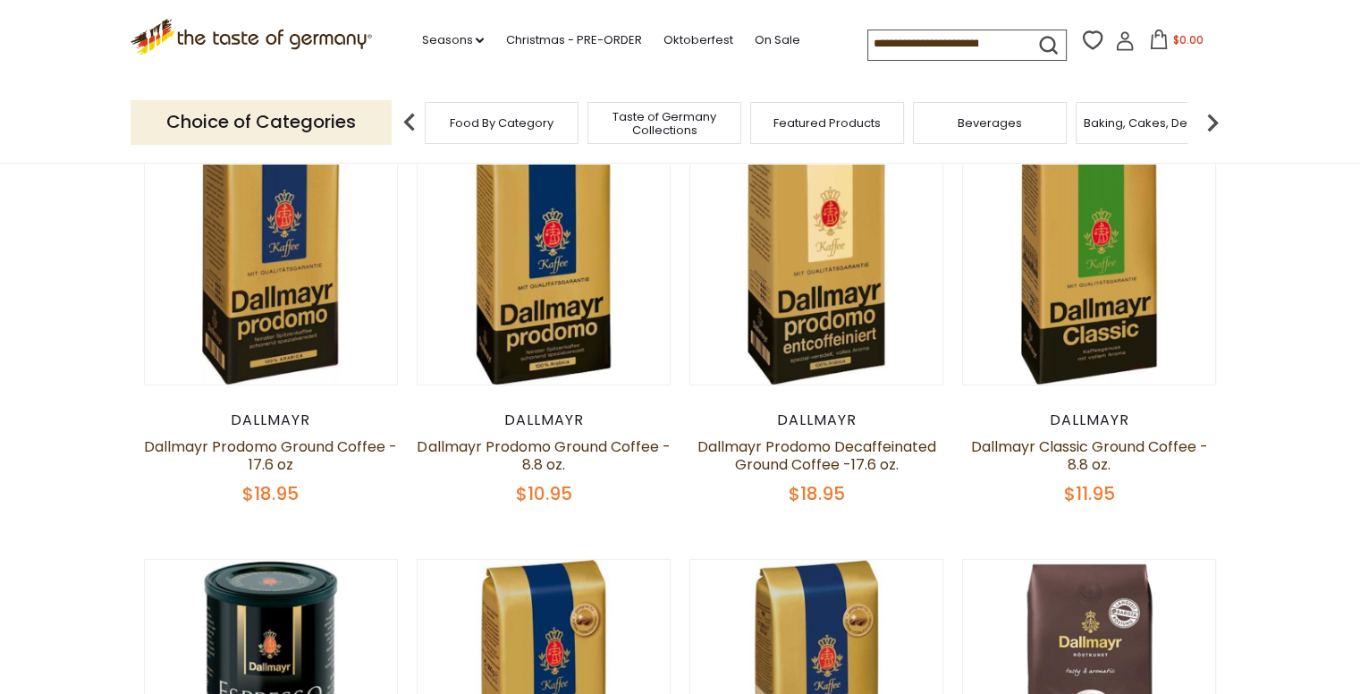
scroll to position [537, 0]
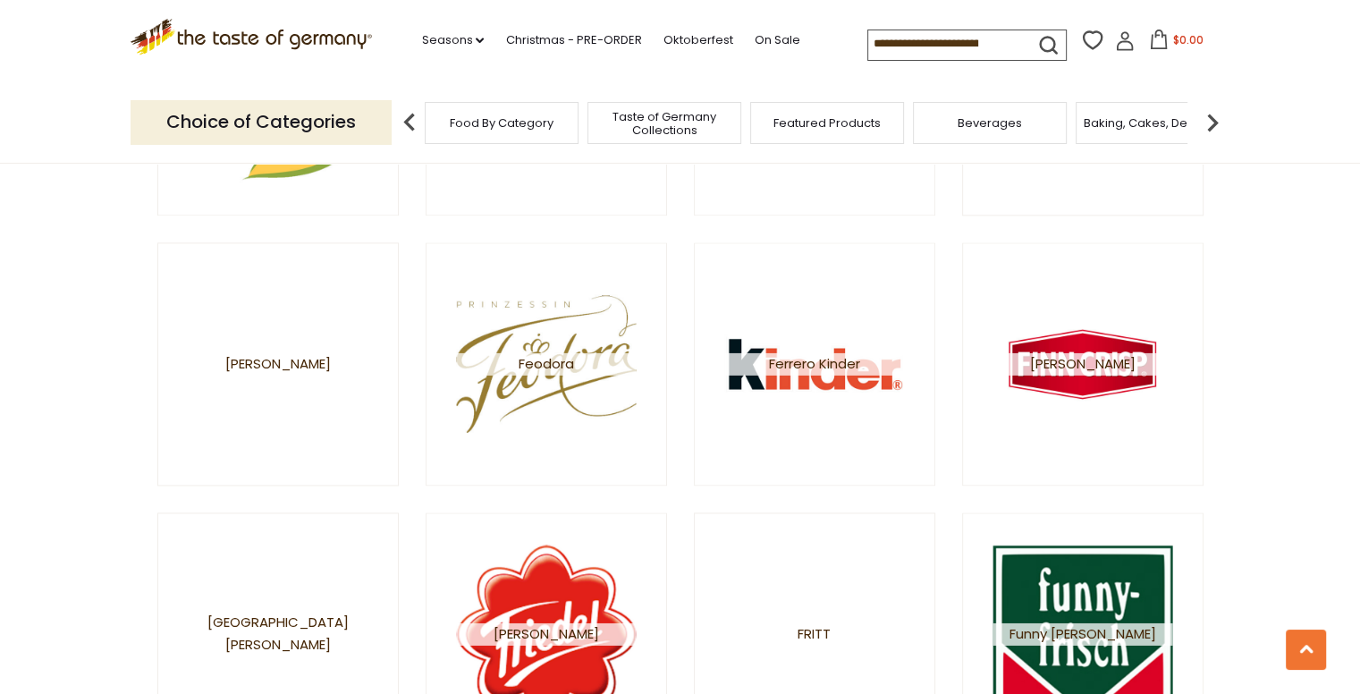
scroll to position [2683, 0]
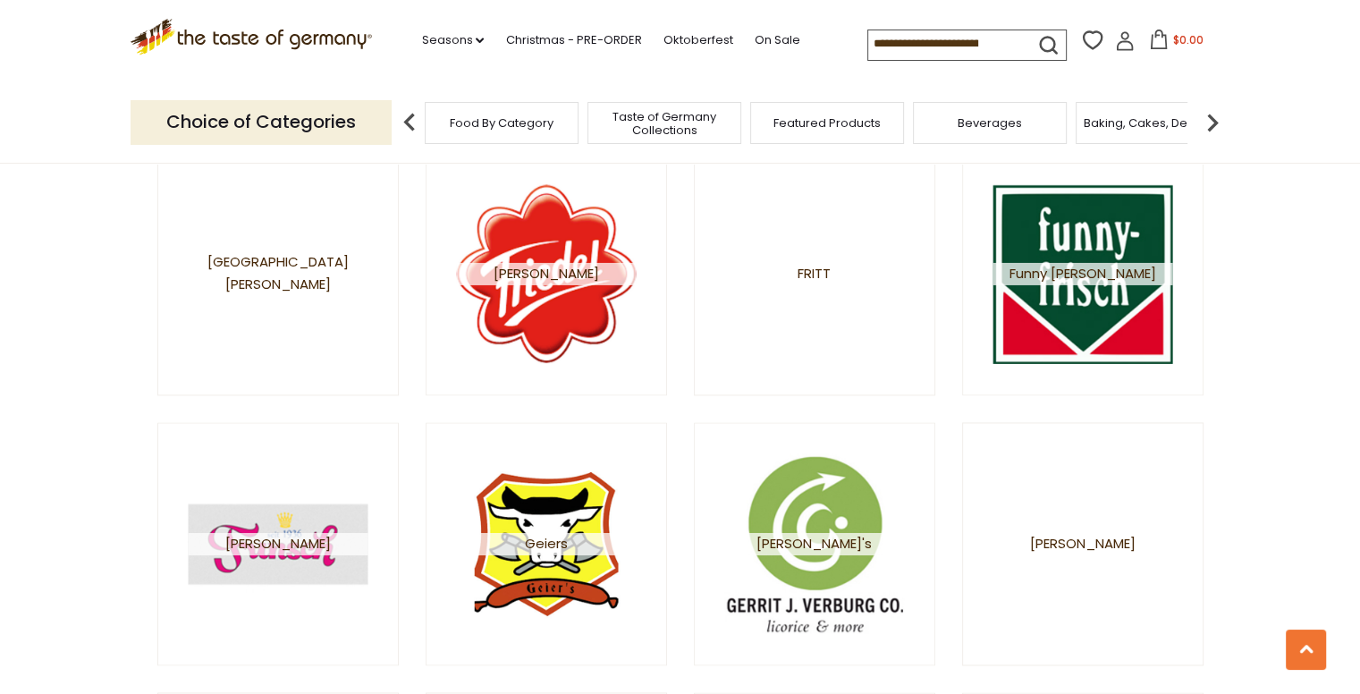
click at [916, 25] on div ".st0{fill:#EDD300;} .st1{fill:#D33E21;} .st0{fill:#EDD300;} .st1{fill:#D33E21;}…" at bounding box center [681, 41] width 1100 height 82
click at [910, 33] on input at bounding box center [943, 42] width 151 height 25
type input "******"
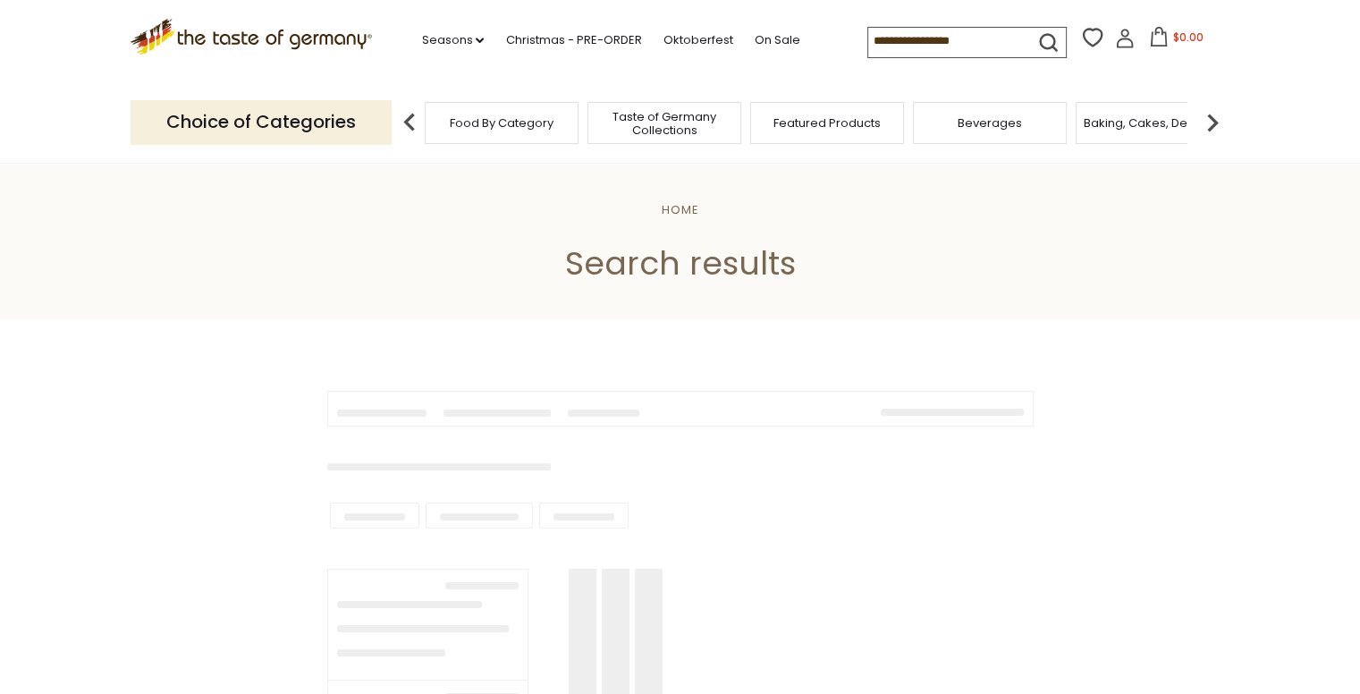
type input "******"
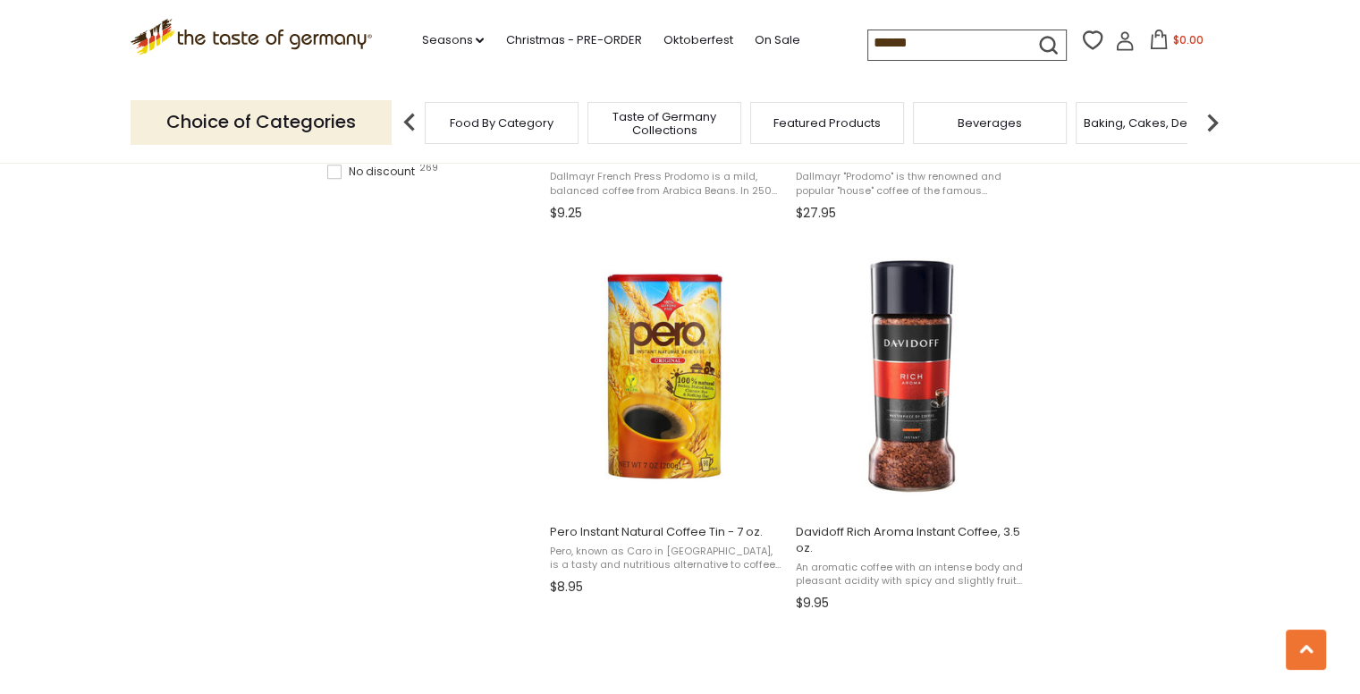
scroll to position [1431, 0]
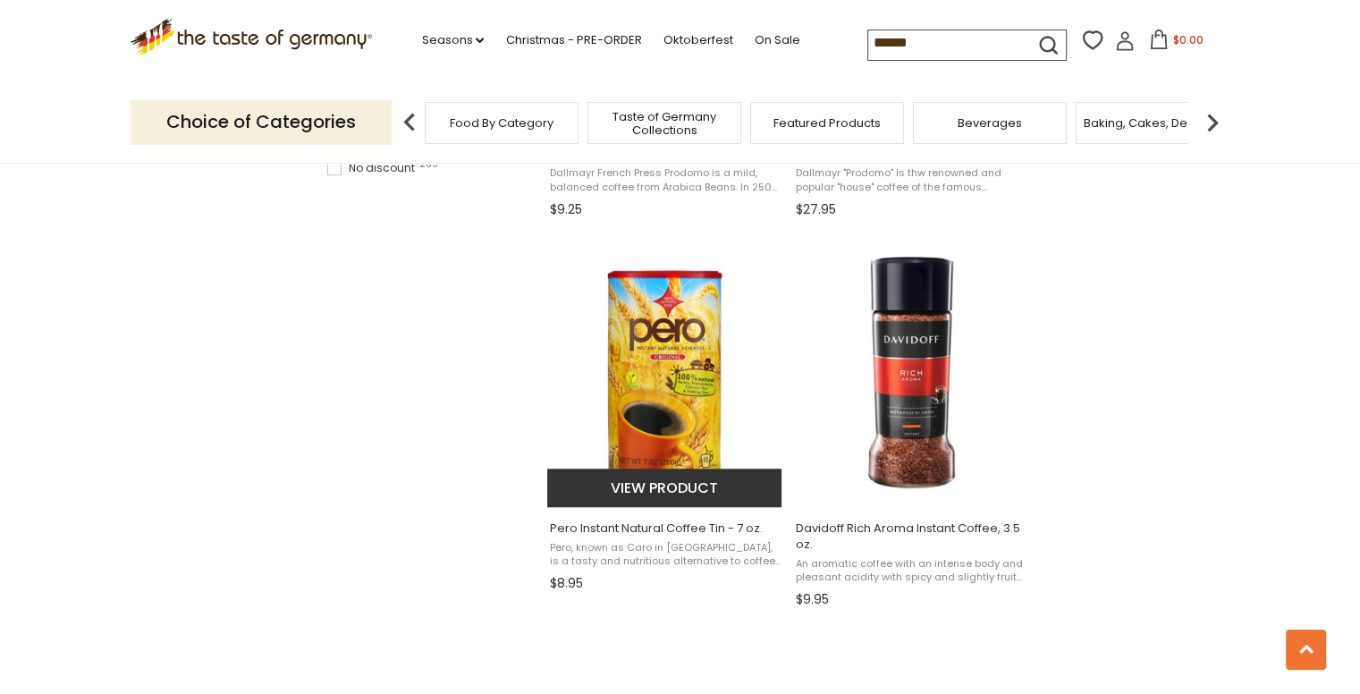
click at [686, 314] on img "Pero Instant Natural Coffee Tin - 7 oz." at bounding box center [665, 372] width 237 height 237
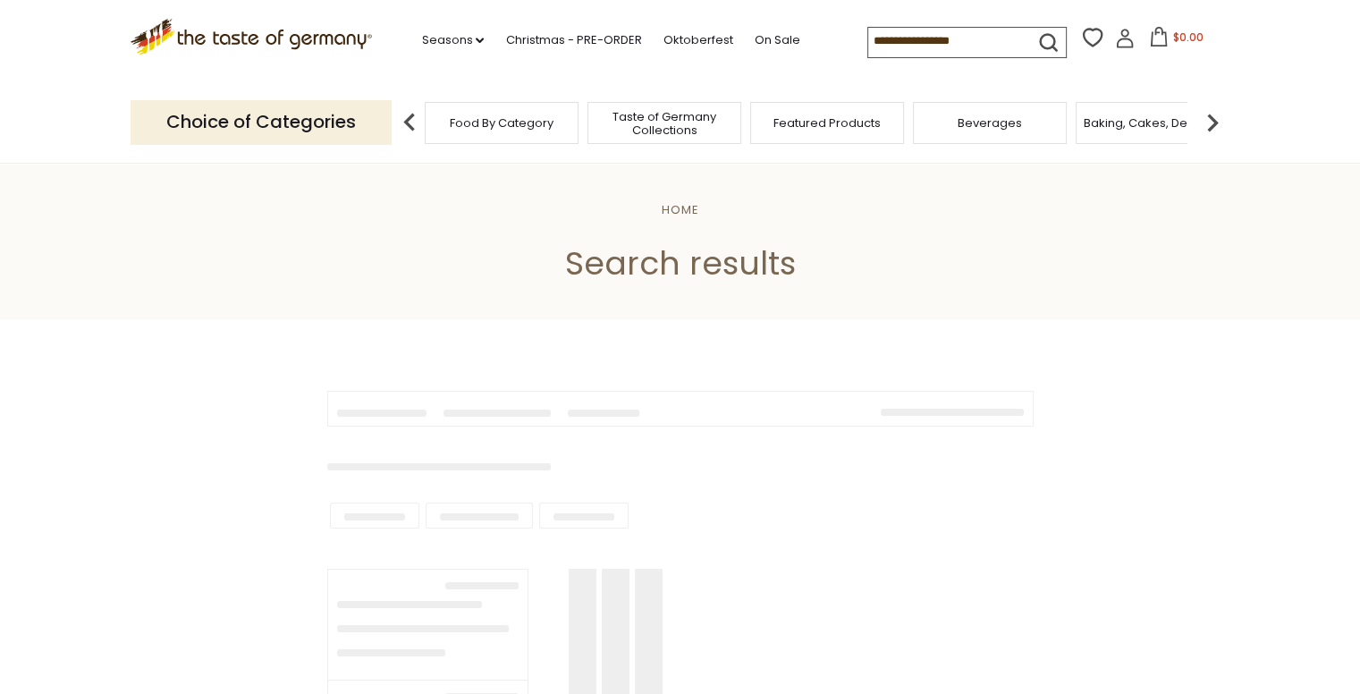
type input "******"
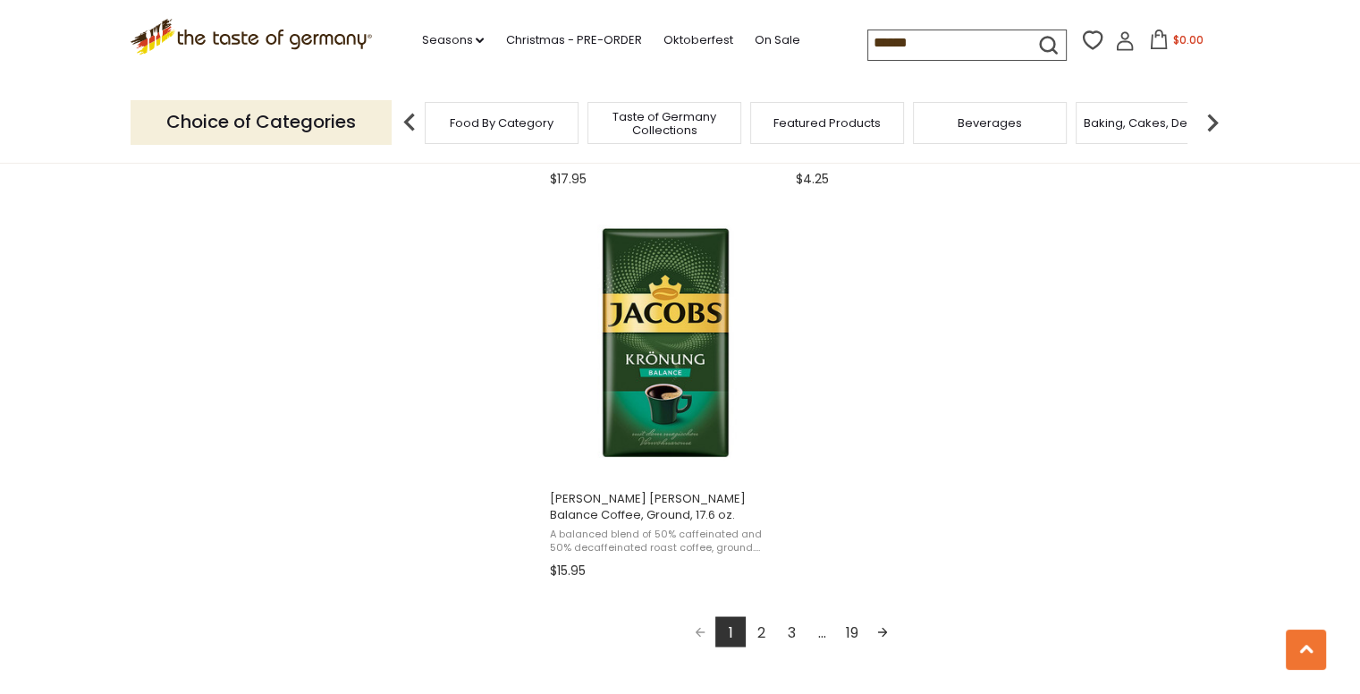
scroll to position [3041, 0]
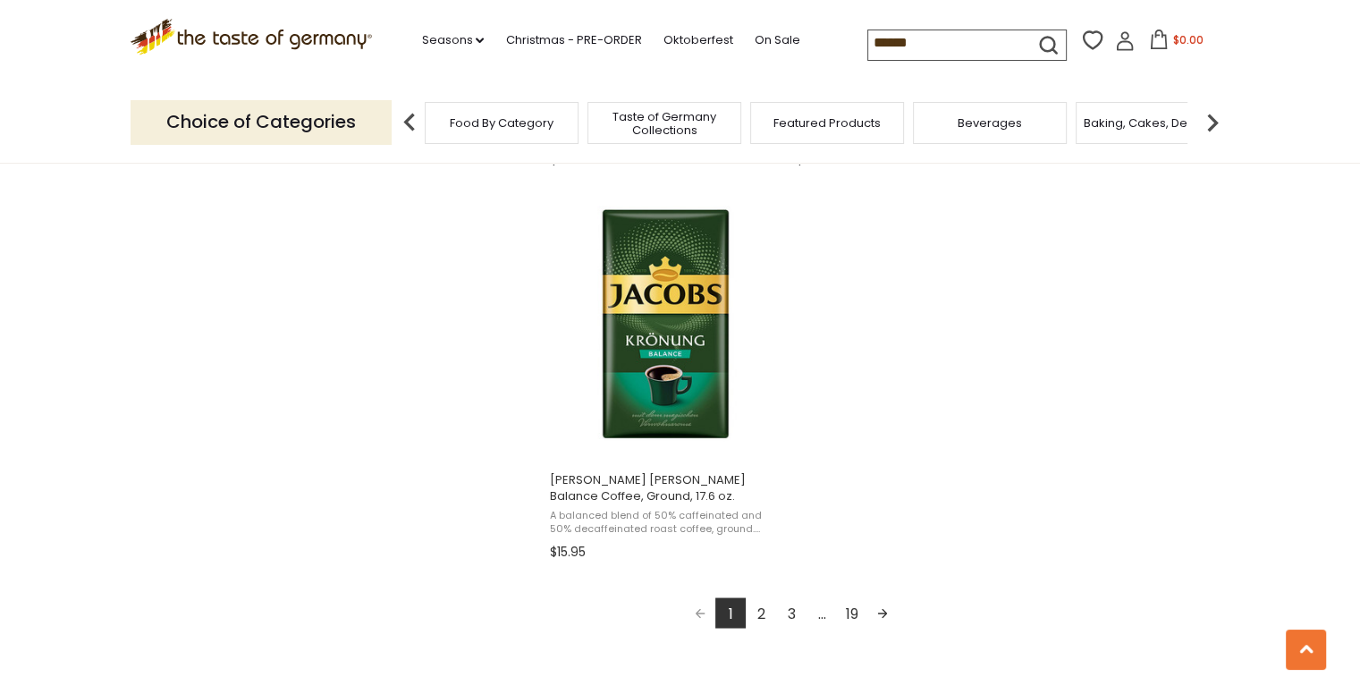
click at [763, 610] on link "2" at bounding box center [761, 612] width 30 height 30
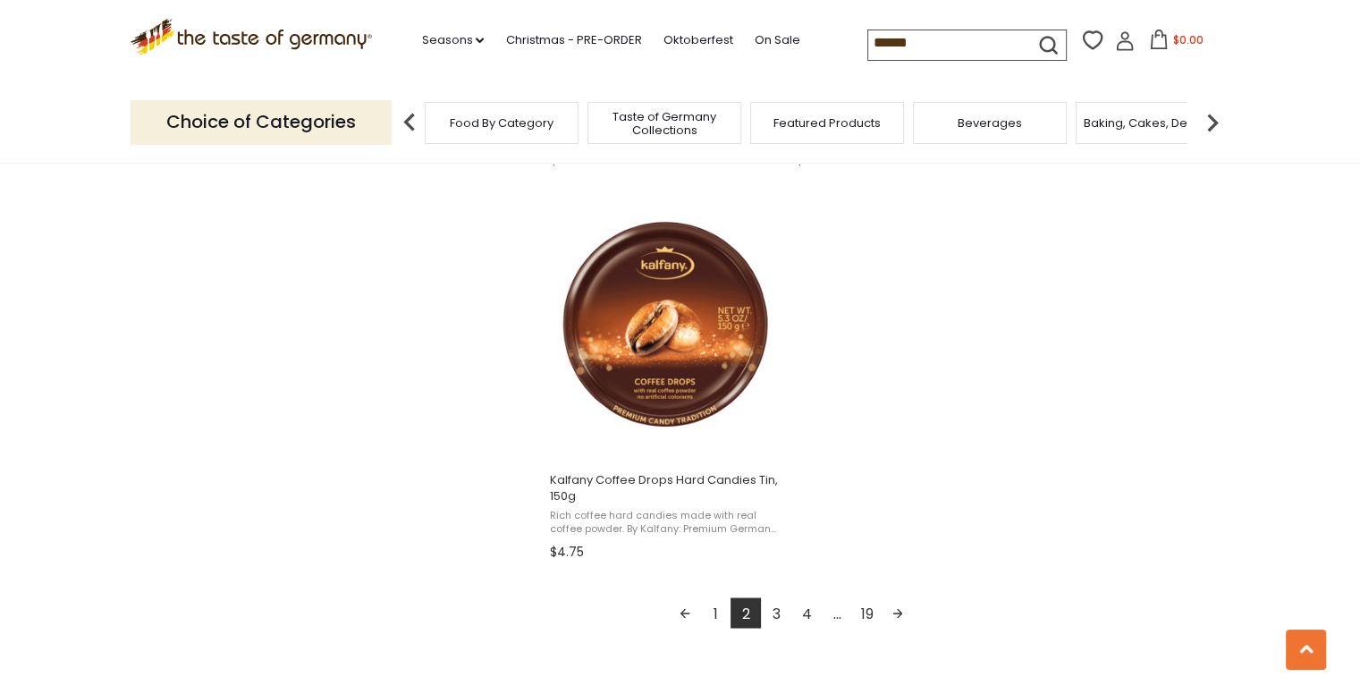
scroll to position [3488, 0]
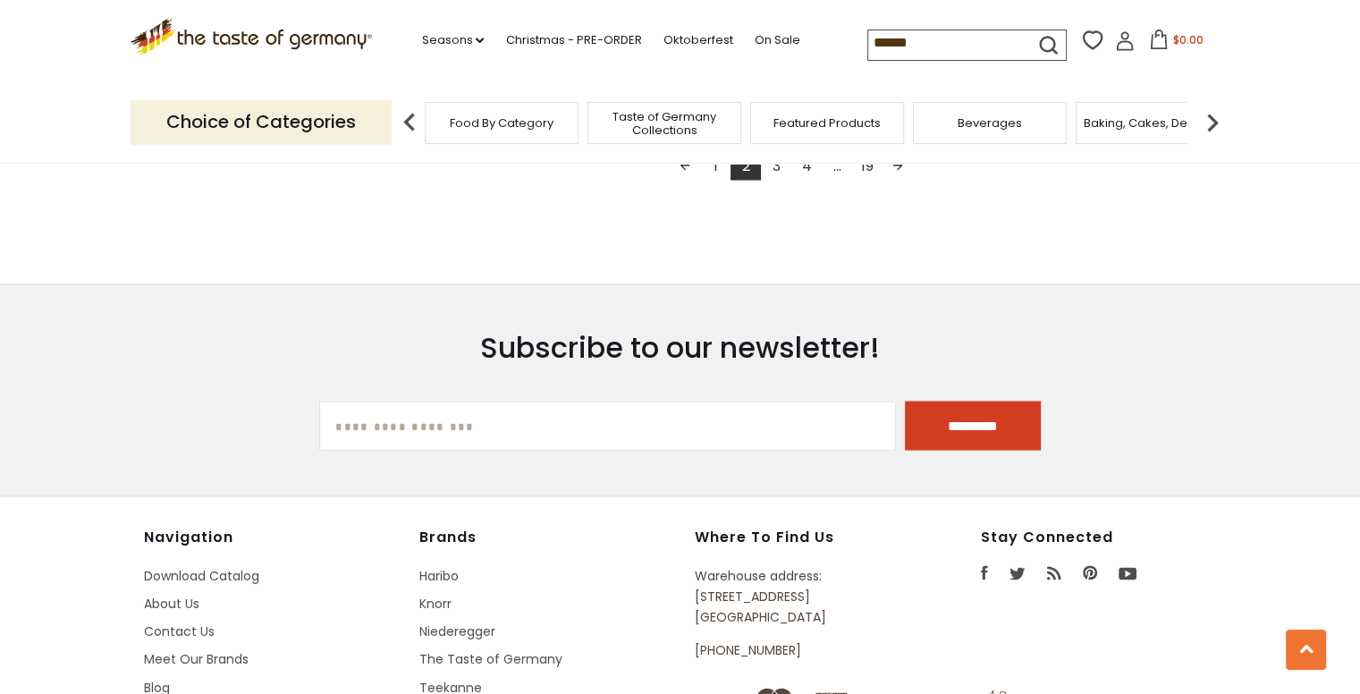
click at [802, 169] on link "4" at bounding box center [807, 165] width 30 height 30
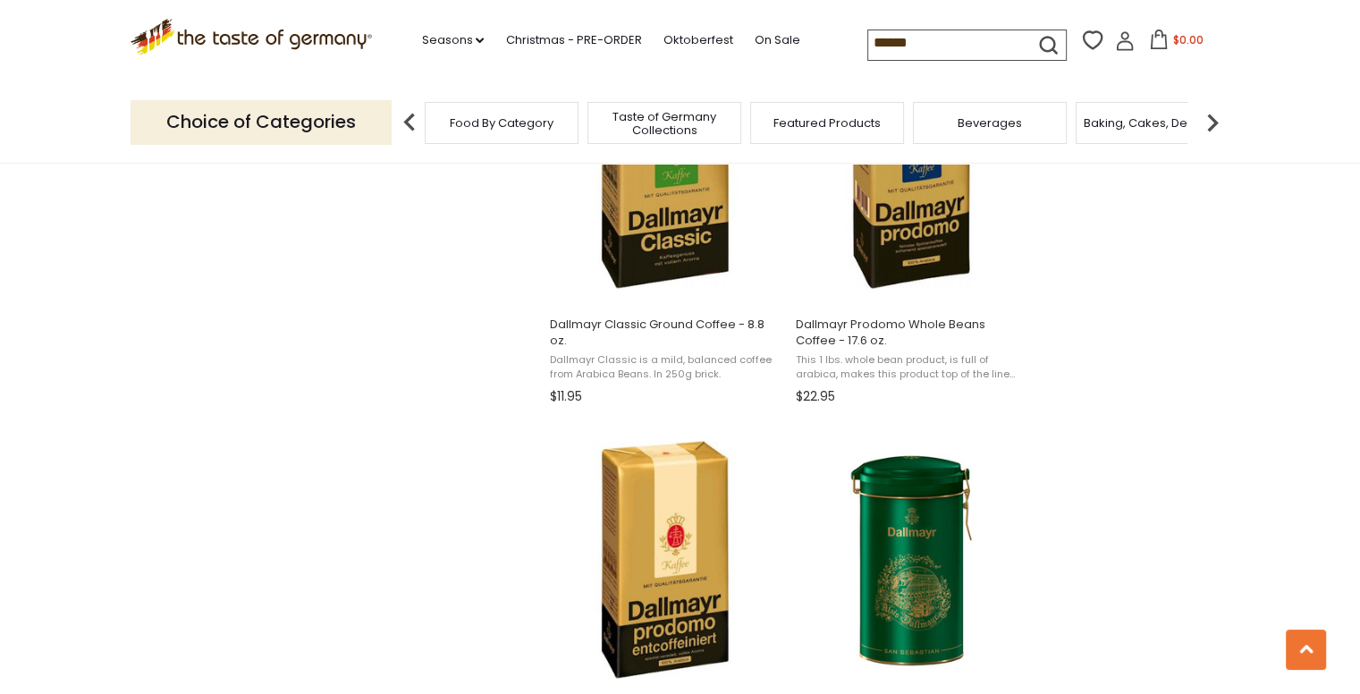
scroll to position [2951, 0]
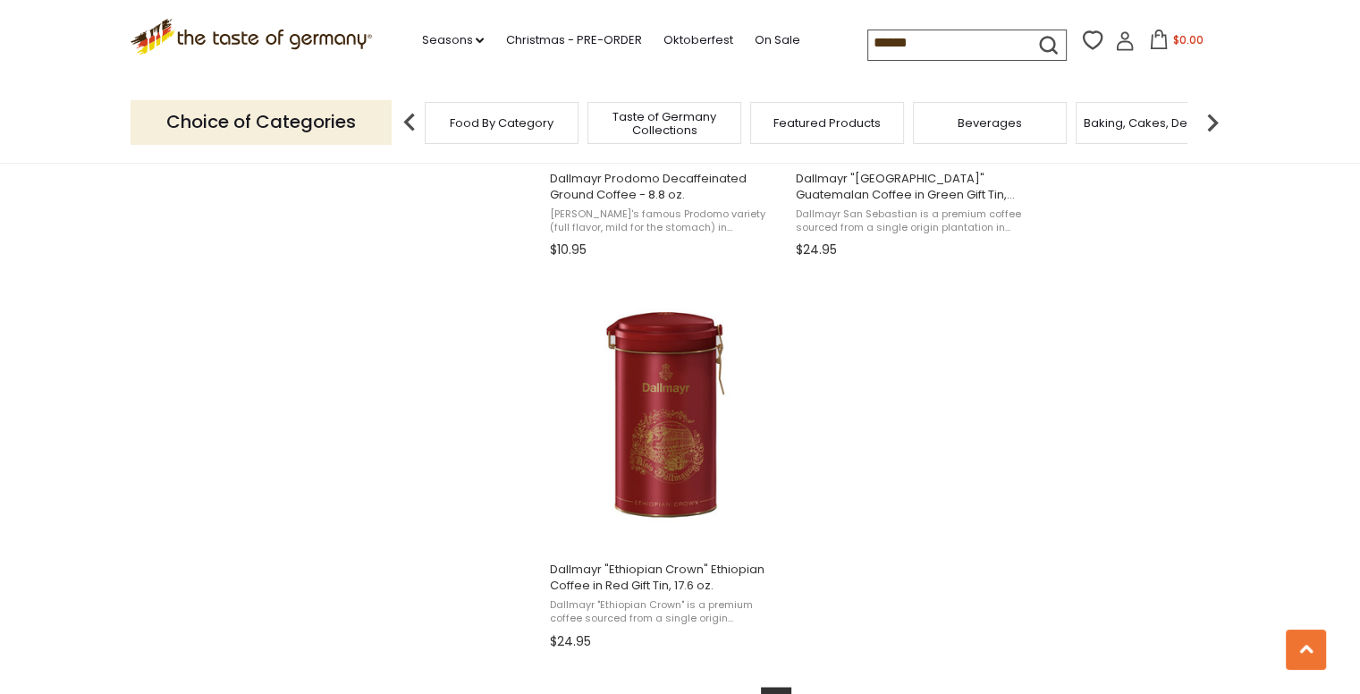
click at [401, 124] on img at bounding box center [410, 123] width 36 height 36
click at [449, 41] on link "Seasons dropdown_arrow" at bounding box center [452, 40] width 63 height 20
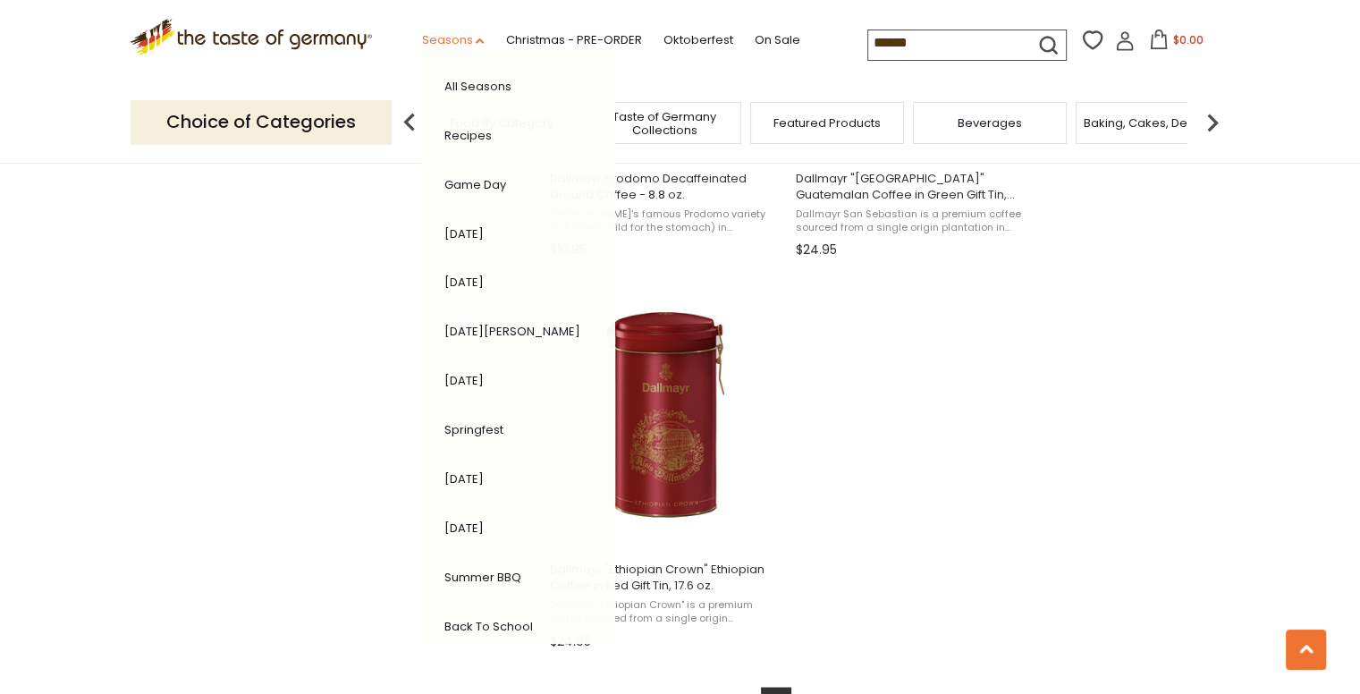
click at [449, 41] on link "Seasons dropdown_arrow" at bounding box center [452, 40] width 63 height 20
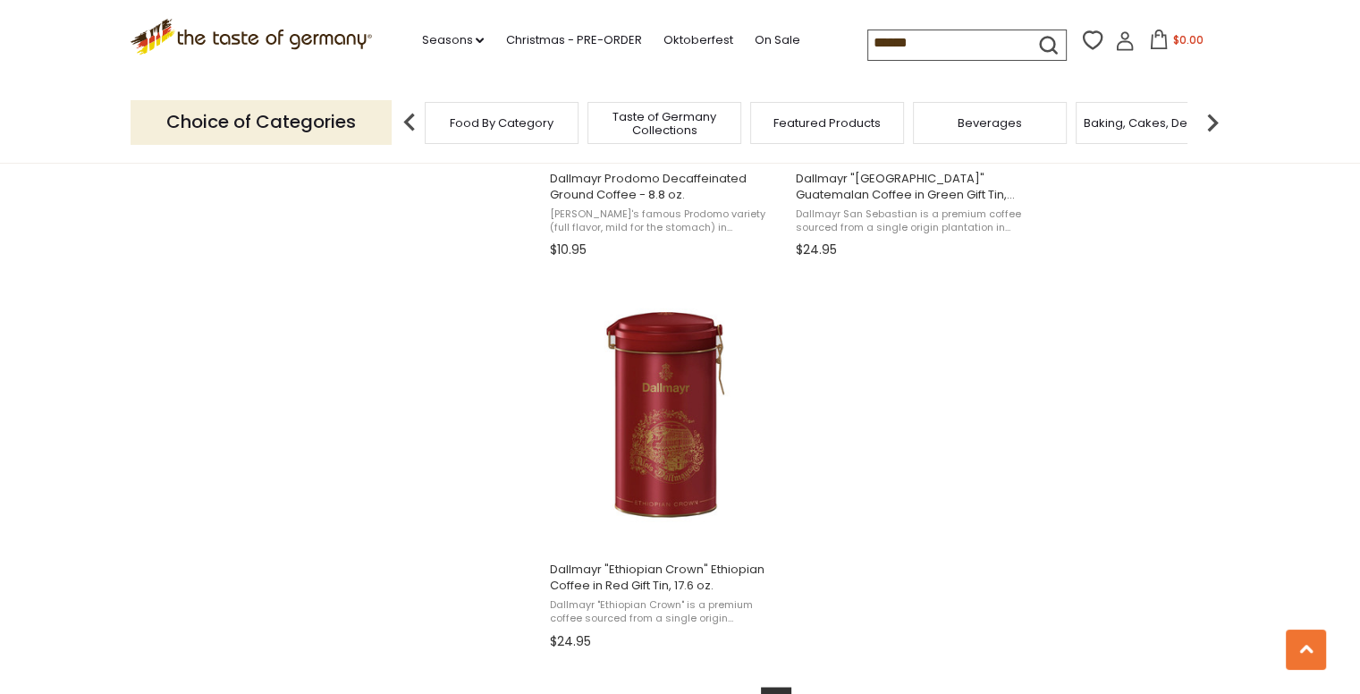
click at [1210, 130] on img at bounding box center [1213, 123] width 36 height 36
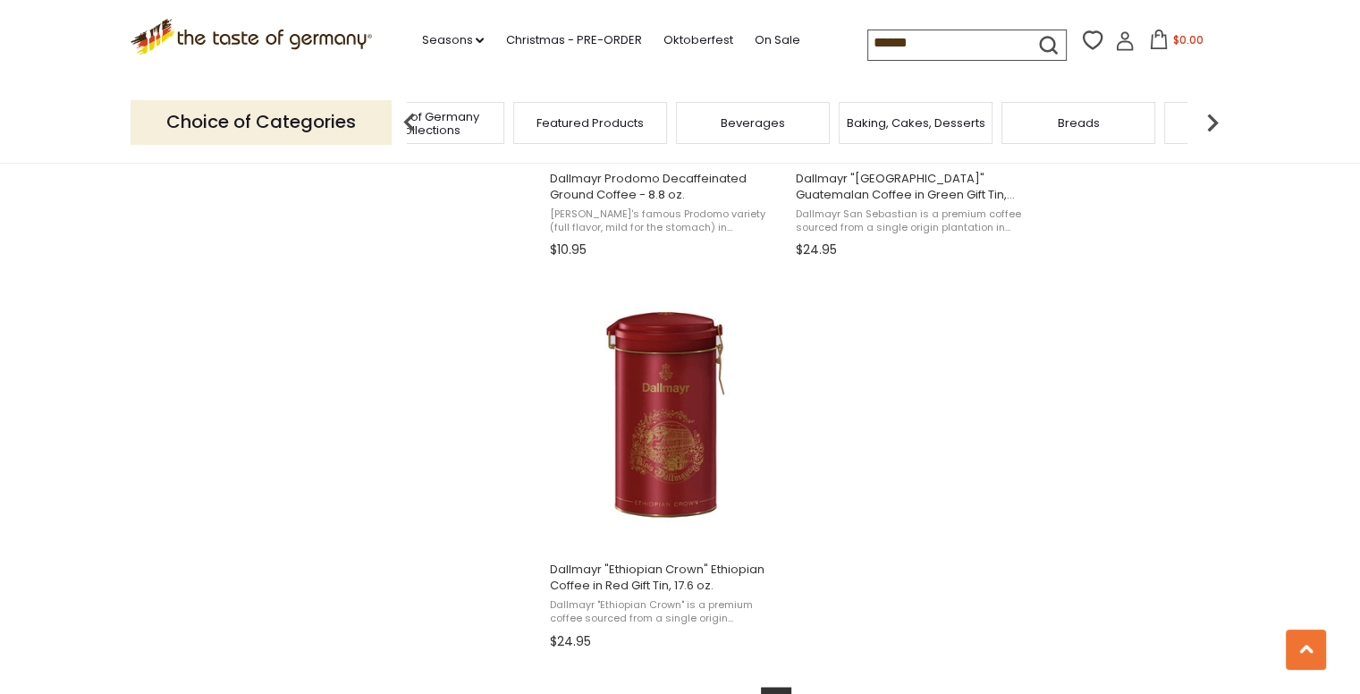
click at [1210, 130] on img at bounding box center [1213, 123] width 36 height 36
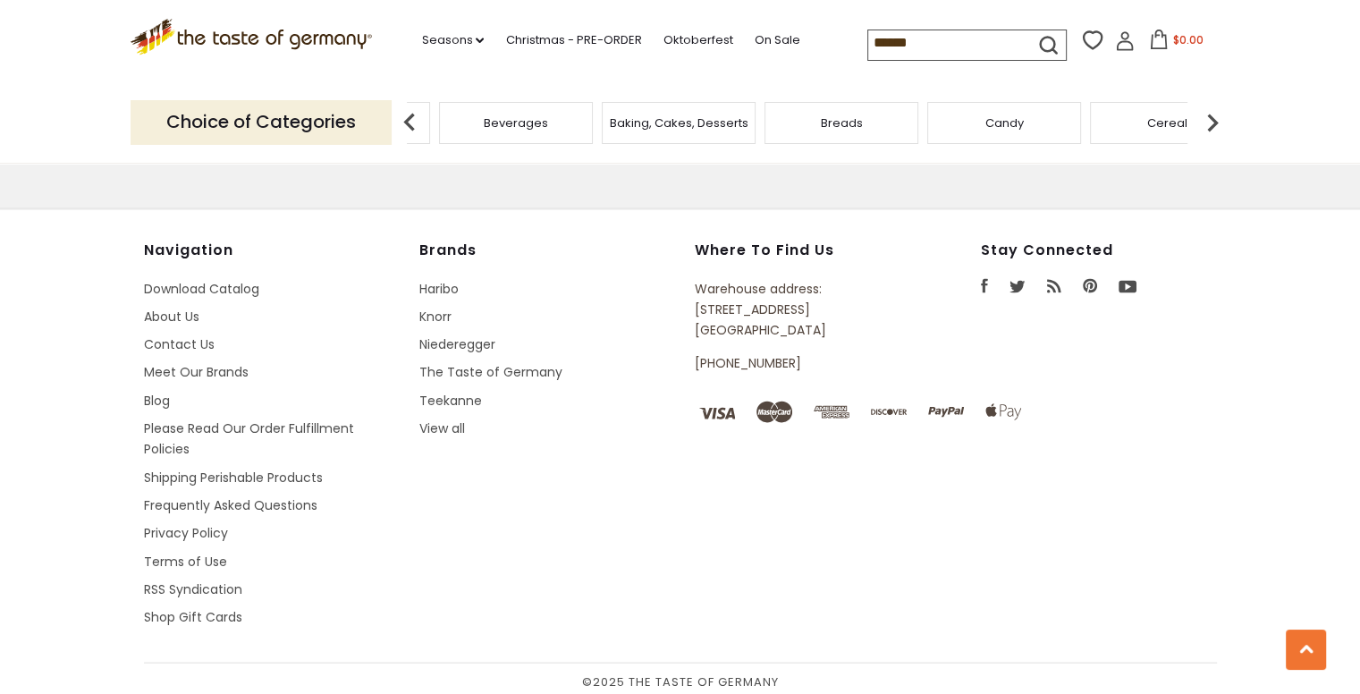
scroll to position [3781, 0]
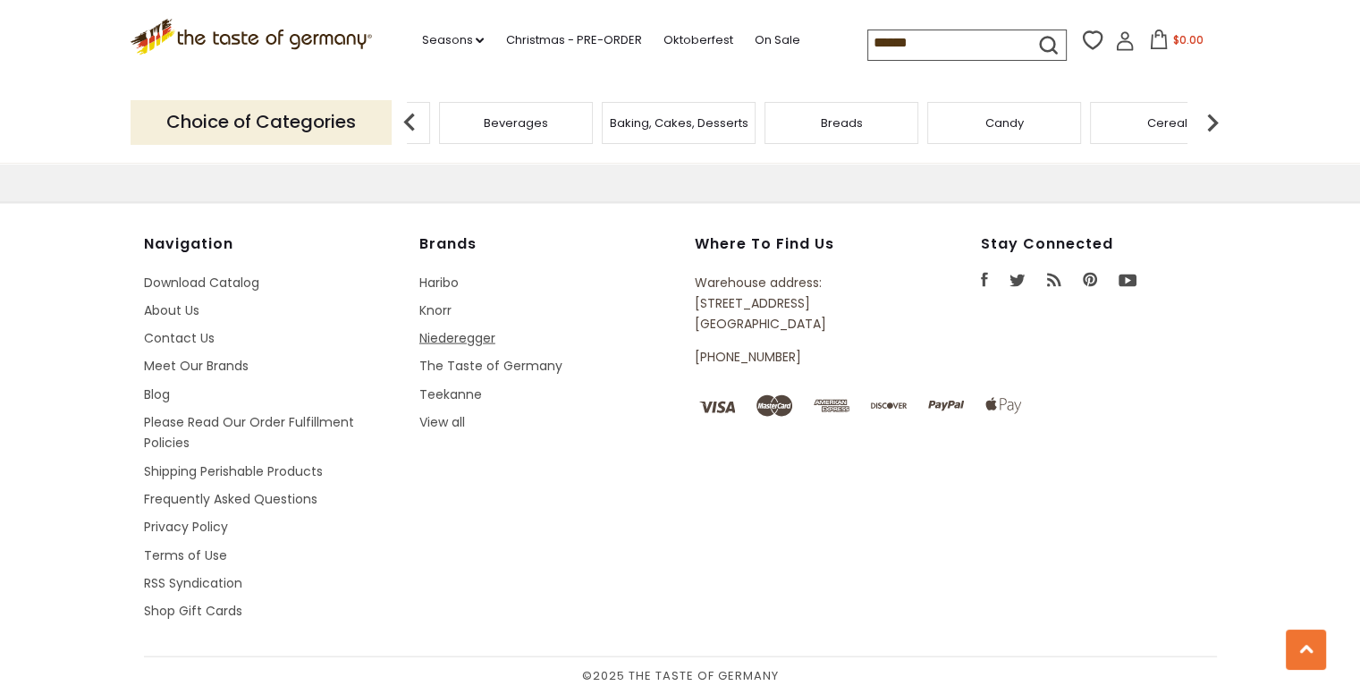
click at [487, 343] on link "Niederegger" at bounding box center [457, 338] width 76 height 18
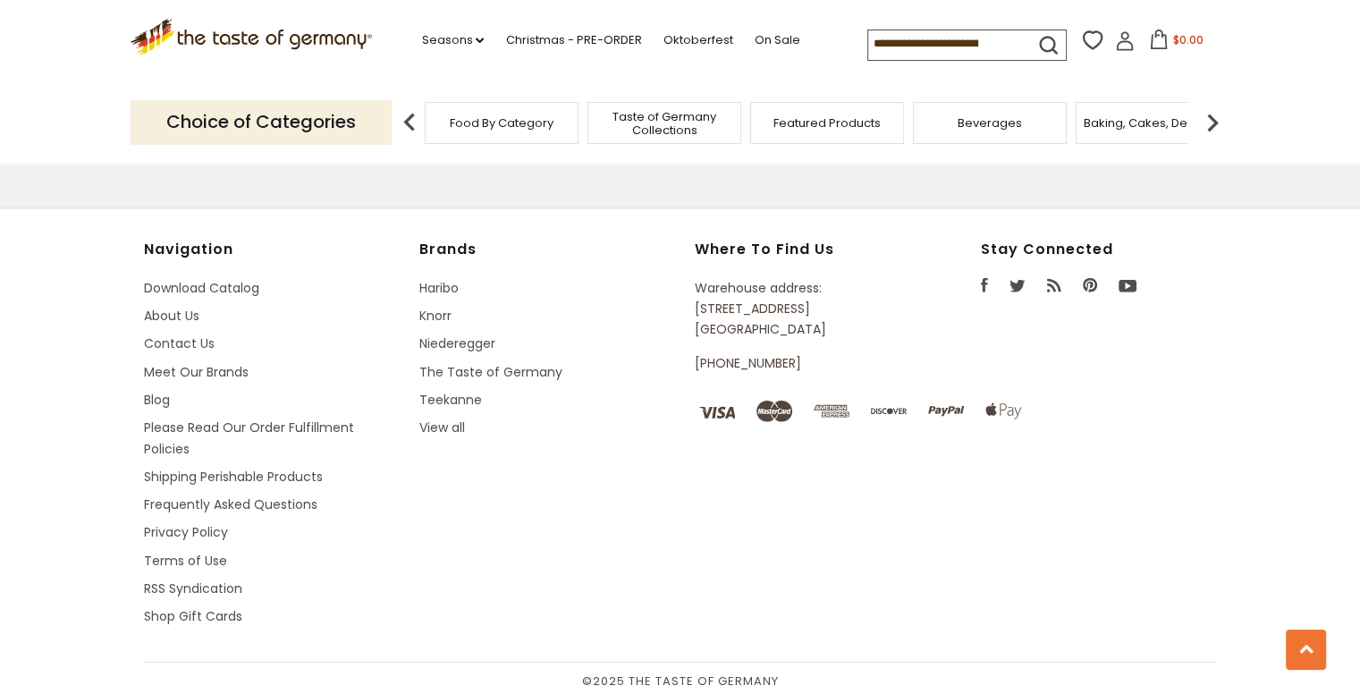
scroll to position [4542, 0]
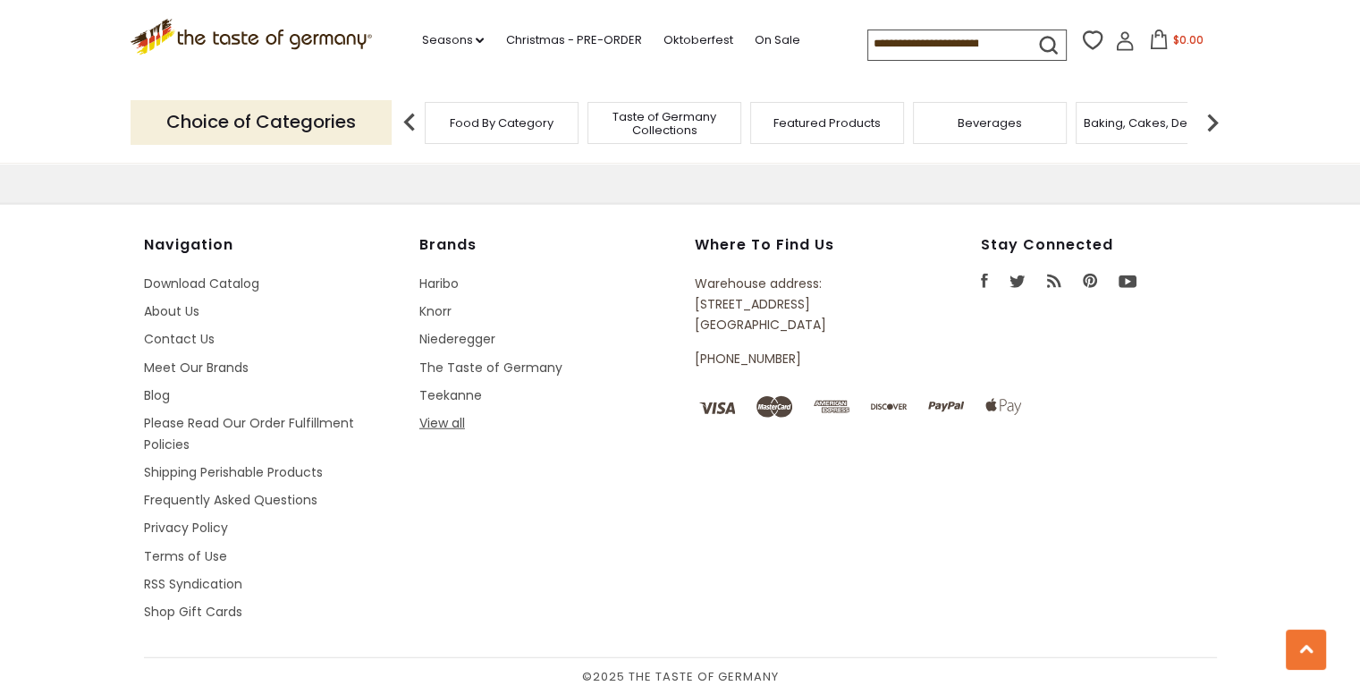
click at [451, 421] on link "View all" at bounding box center [442, 423] width 46 height 18
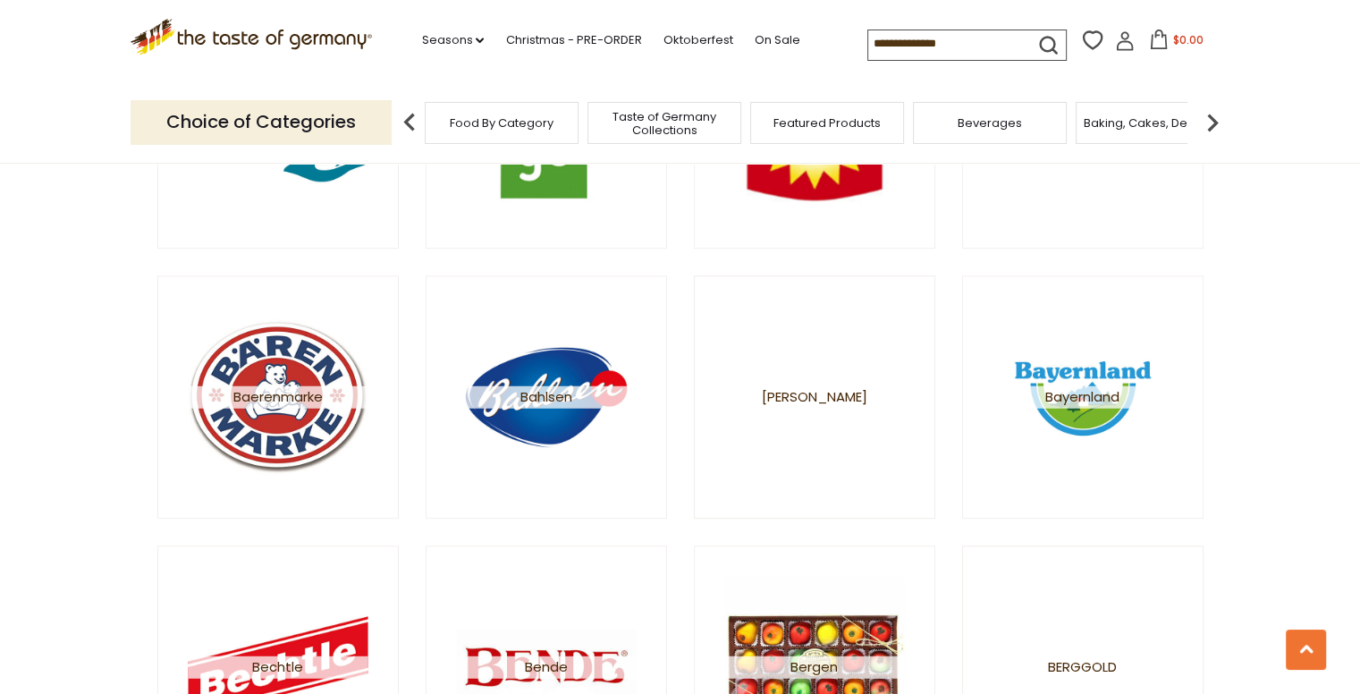
scroll to position [1252, 0]
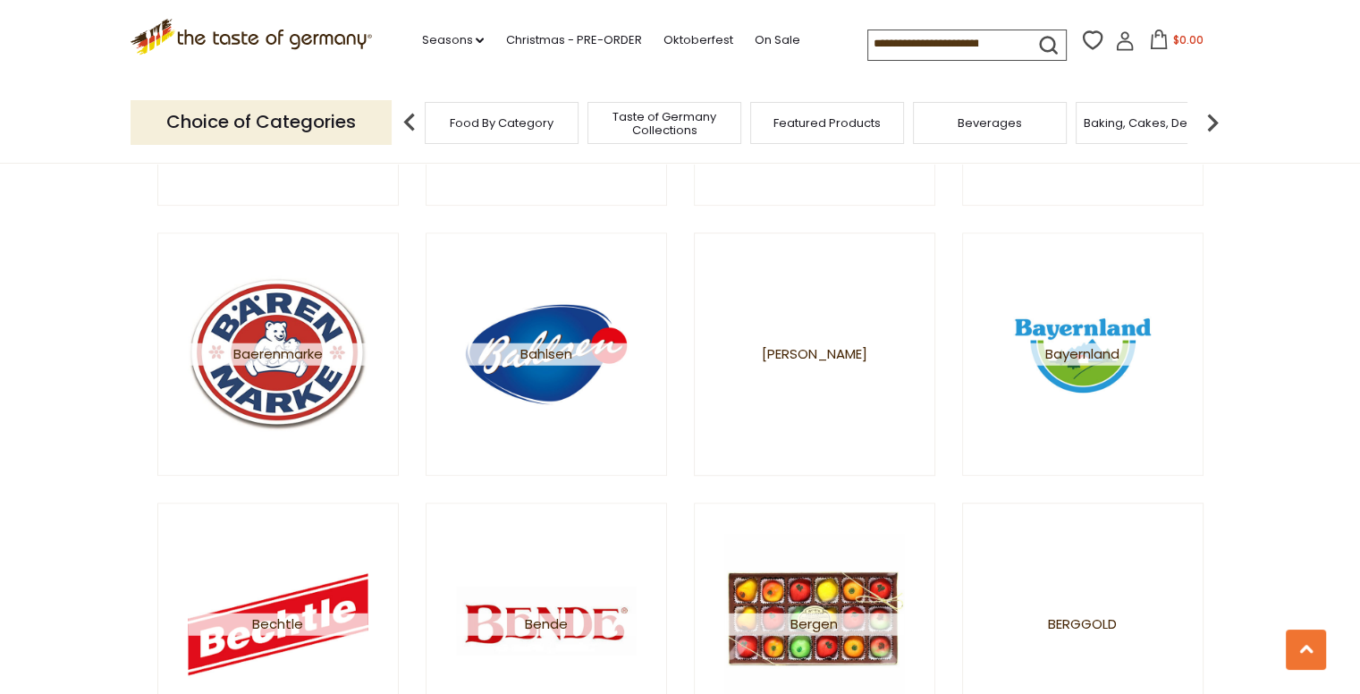
click at [922, 41] on input at bounding box center [943, 42] width 151 height 25
type input "*****"
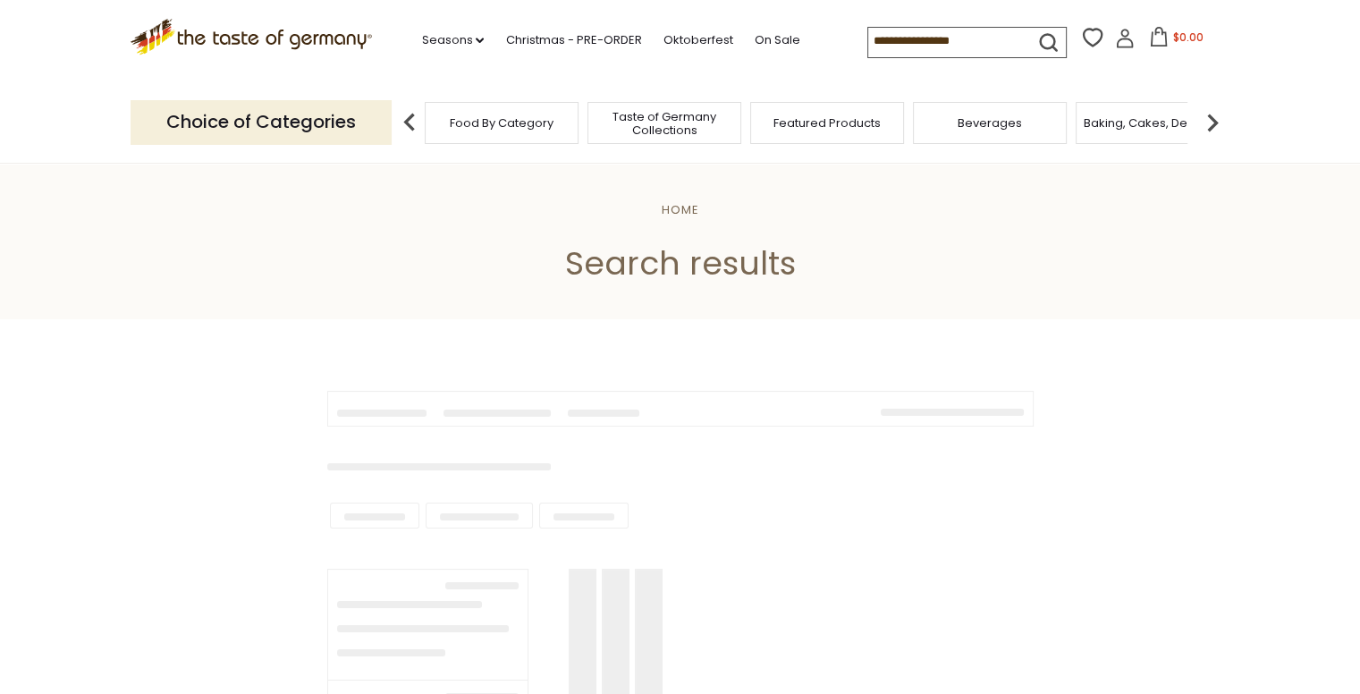
type input "*****"
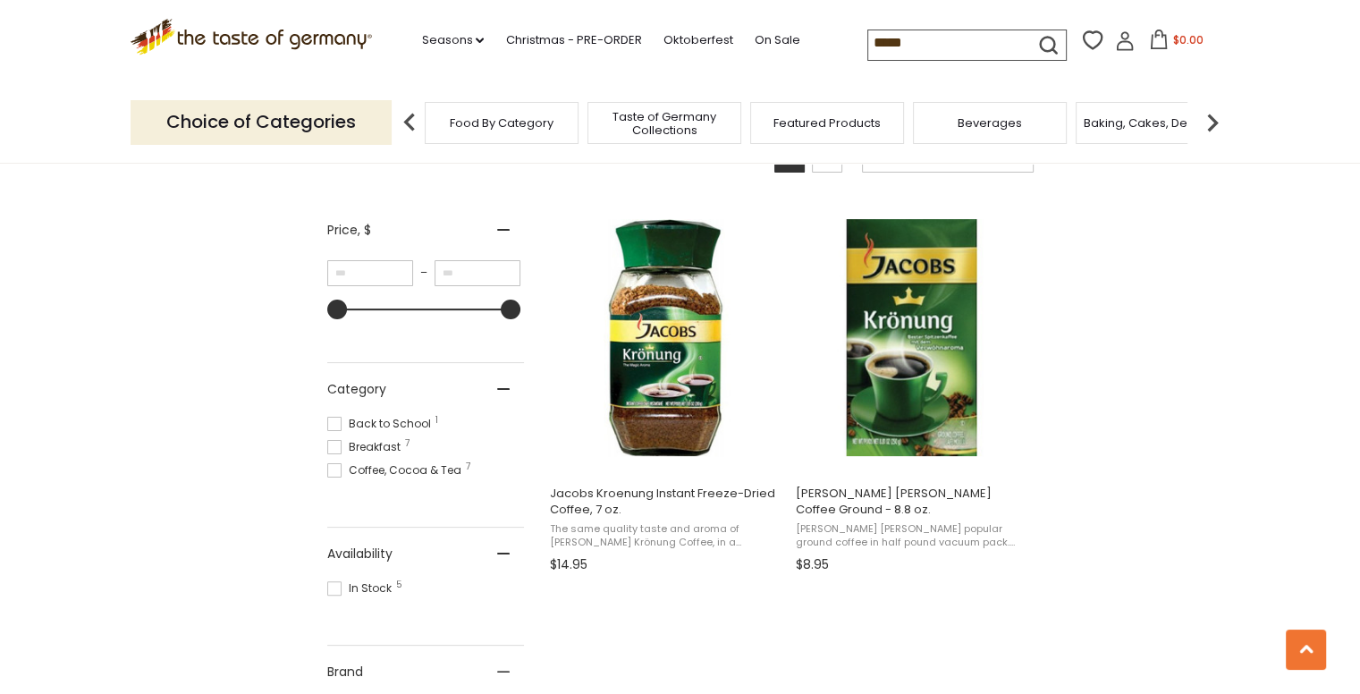
scroll to position [268, 0]
